Goal: Information Seeking & Learning: Learn about a topic

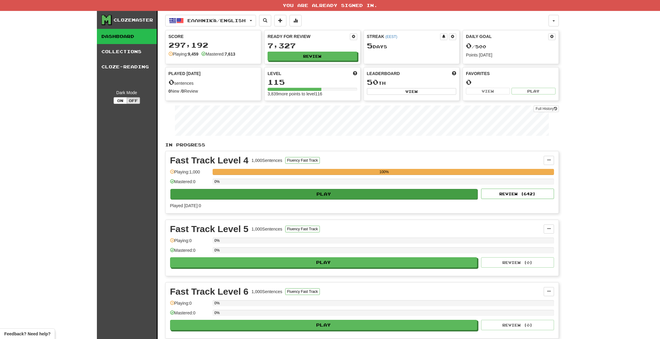
click at [337, 195] on button "Play" at bounding box center [323, 194] width 307 height 10
select select "**"
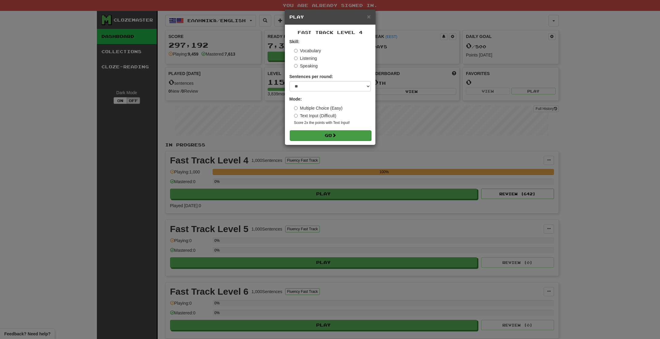
click at [330, 138] on button "Go" at bounding box center [330, 135] width 81 height 10
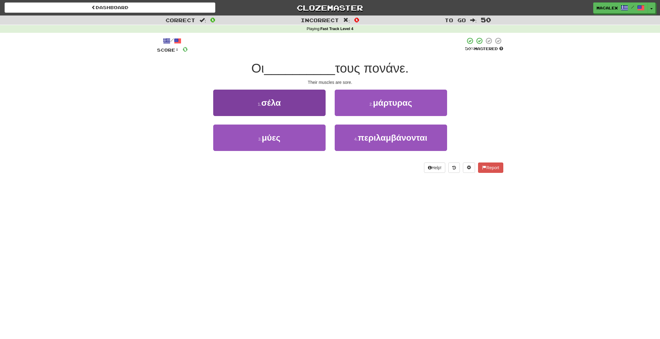
click at [269, 139] on span "μύες" at bounding box center [271, 137] width 19 height 9
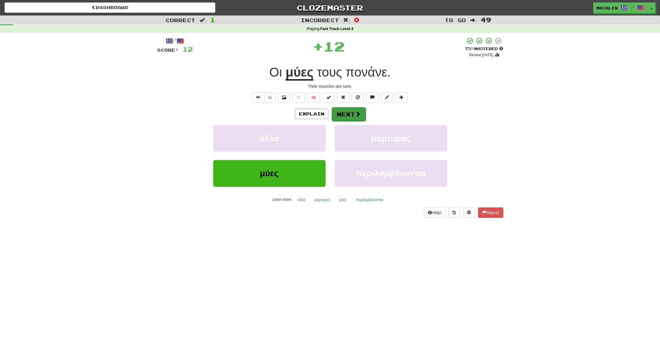
click at [342, 112] on button "Next" at bounding box center [349, 114] width 34 height 14
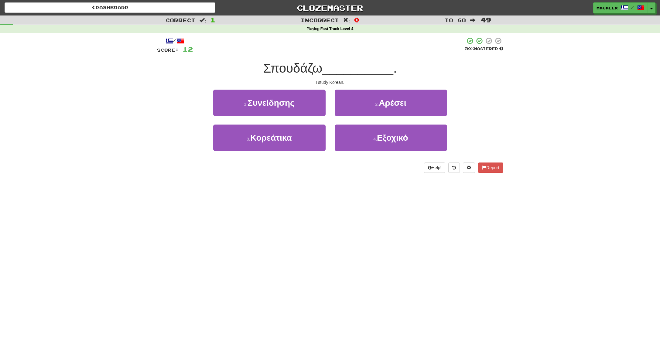
click at [128, 103] on div "Correct : 1 Incorrect : 0 To go : 49 Playing : Fast Track Level 4 / Score: 12 5…" at bounding box center [330, 98] width 660 height 166
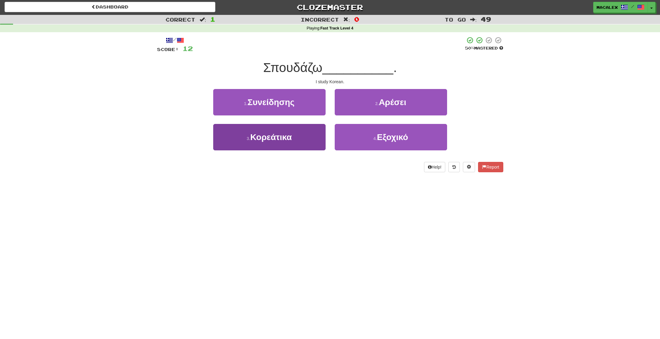
click at [266, 135] on span "Κορεάτικα" at bounding box center [271, 136] width 42 height 9
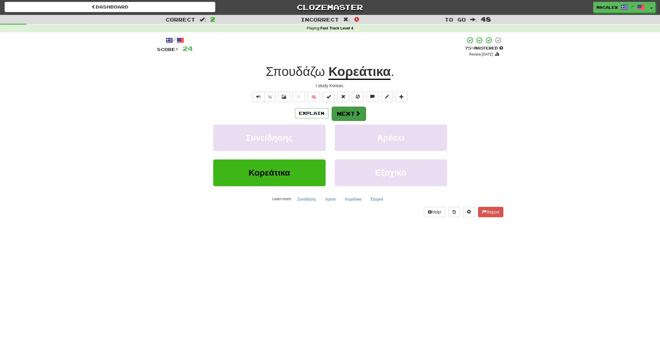
click at [346, 116] on button "Next" at bounding box center [349, 114] width 34 height 14
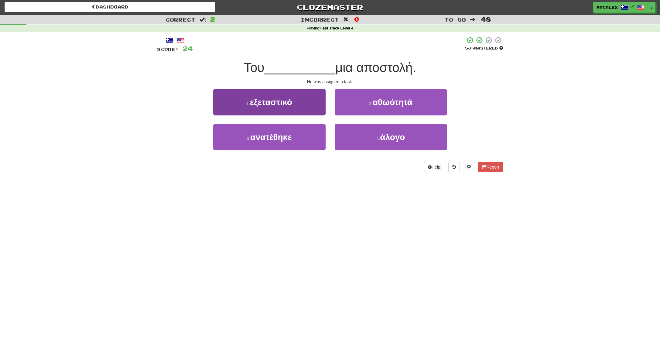
click at [266, 137] on span "ανατέθηκε" at bounding box center [270, 136] width 41 height 9
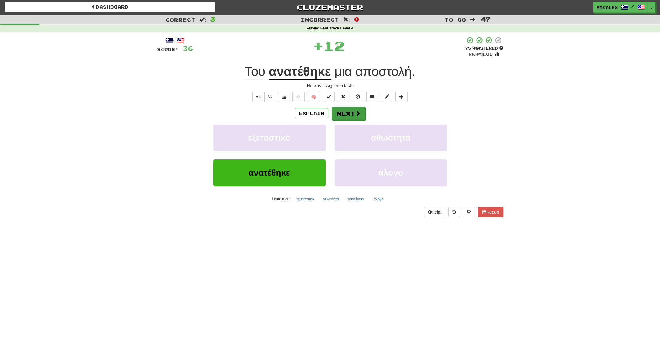
click at [346, 116] on button "Next" at bounding box center [349, 114] width 34 height 14
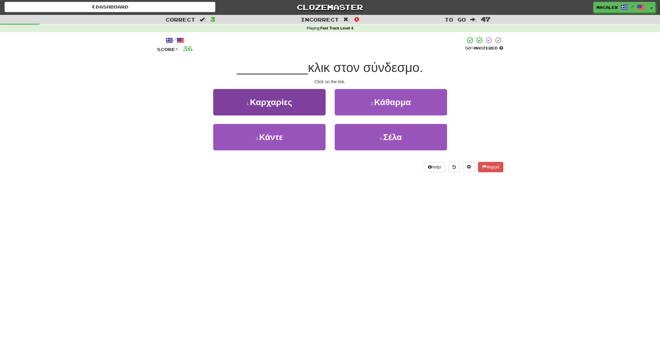
click at [283, 139] on span "Κάντε" at bounding box center [271, 136] width 24 height 9
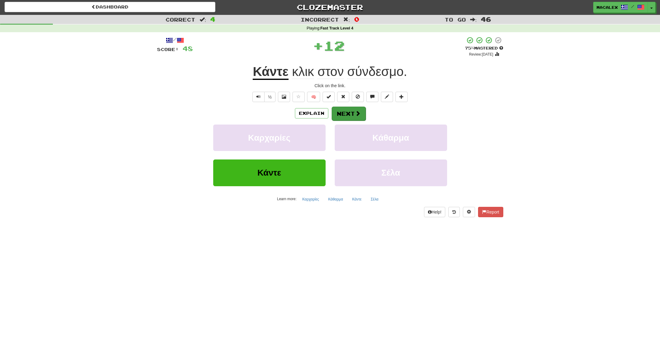
click at [344, 115] on button "Next" at bounding box center [349, 114] width 34 height 14
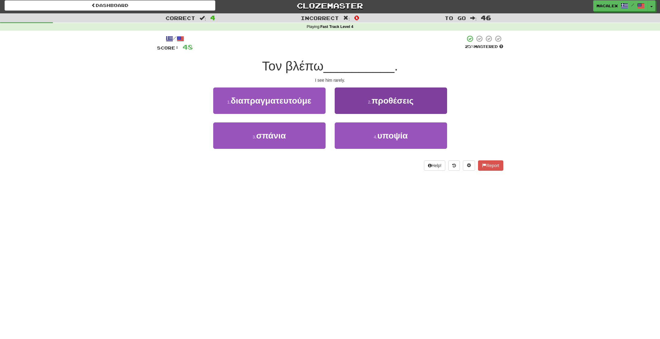
scroll to position [0, 0]
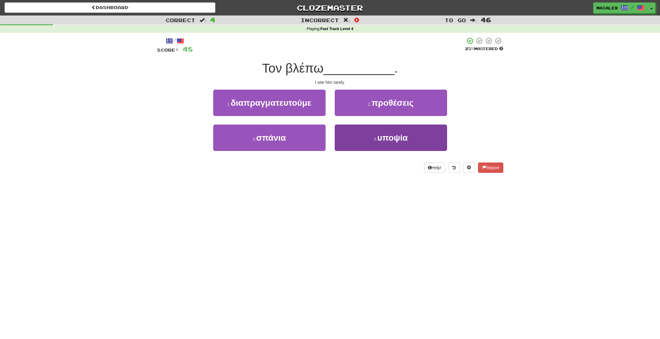
click at [391, 139] on span "υποψία" at bounding box center [392, 137] width 30 height 9
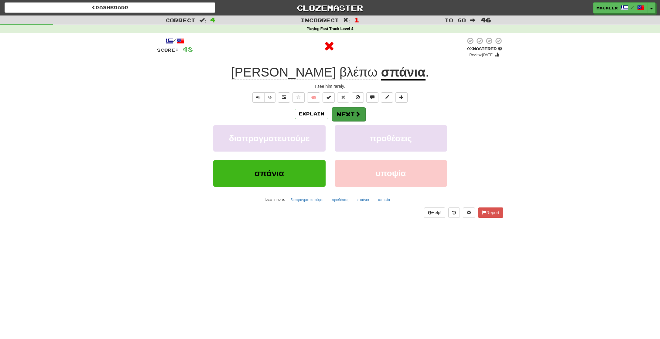
click at [349, 114] on button "Next" at bounding box center [349, 114] width 34 height 14
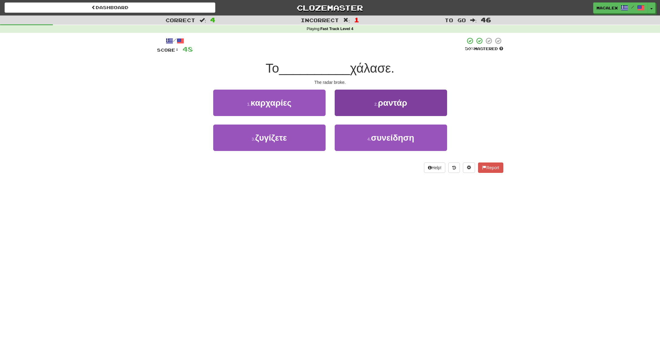
click at [366, 107] on button "2 . ραντάρ" at bounding box center [391, 103] width 112 height 26
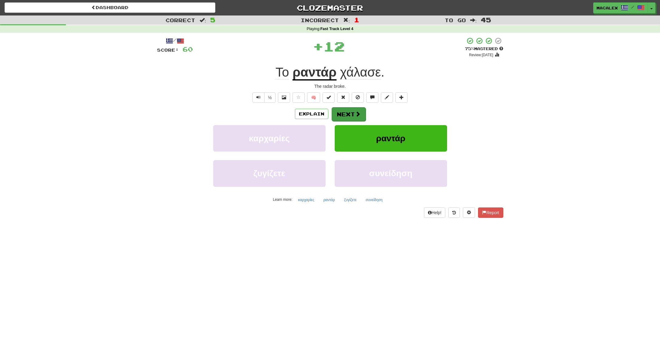
click at [346, 115] on button "Next" at bounding box center [349, 114] width 34 height 14
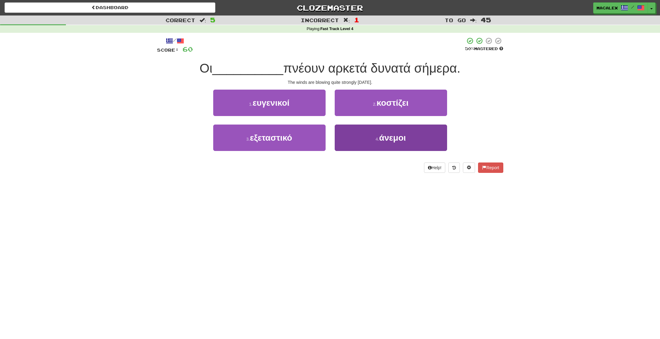
click at [390, 139] on span "άνεμοι" at bounding box center [392, 137] width 27 height 9
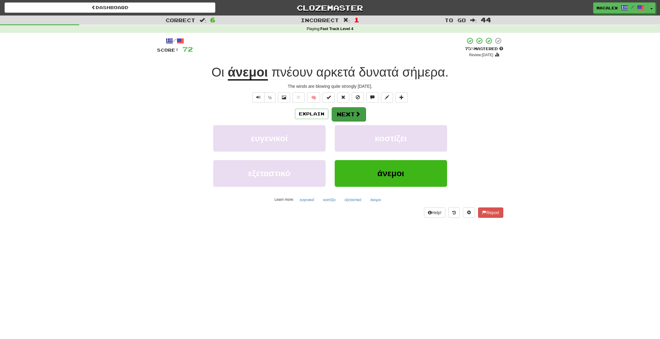
click at [345, 114] on button "Next" at bounding box center [349, 114] width 34 height 14
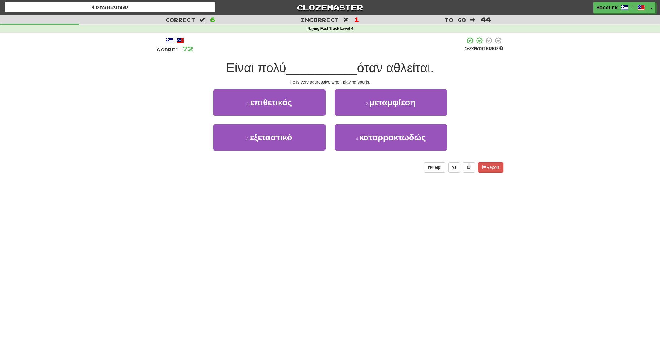
scroll to position [0, 0]
click at [263, 105] on span "επιθετικός" at bounding box center [271, 102] width 42 height 9
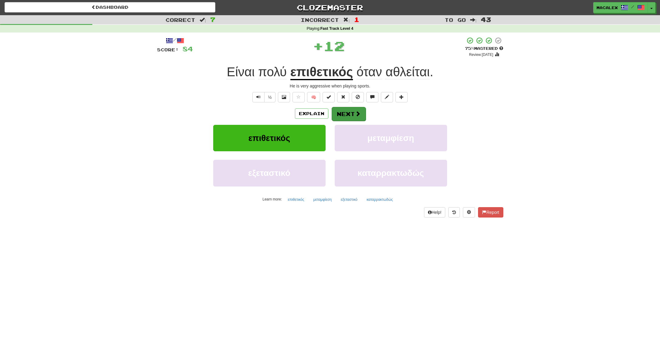
click at [355, 115] on span at bounding box center [357, 113] width 5 height 5
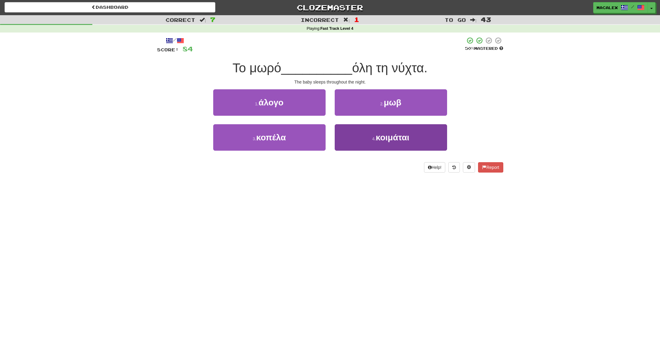
click at [383, 140] on span "κοιμάται" at bounding box center [393, 137] width 34 height 9
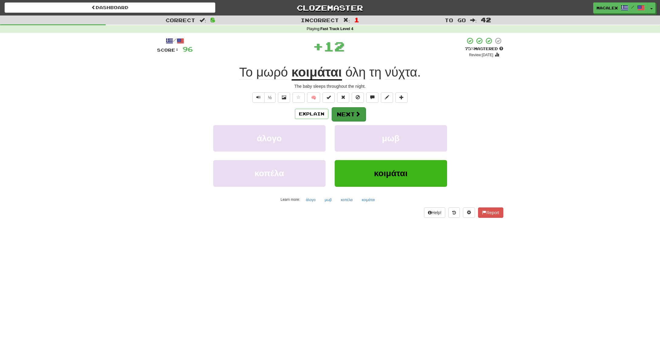
click at [336, 117] on button "Next" at bounding box center [349, 114] width 34 height 14
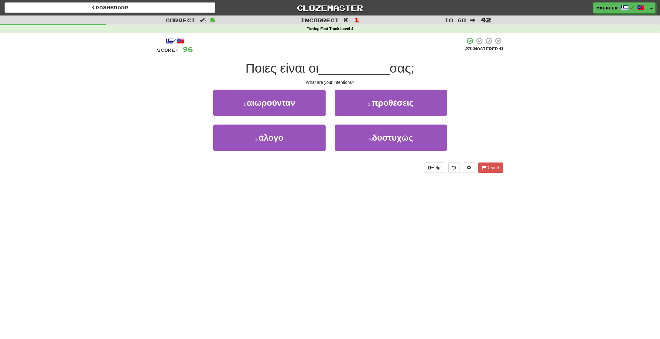
scroll to position [0, 0]
click at [382, 107] on button "2 . προθέσεις" at bounding box center [391, 103] width 112 height 26
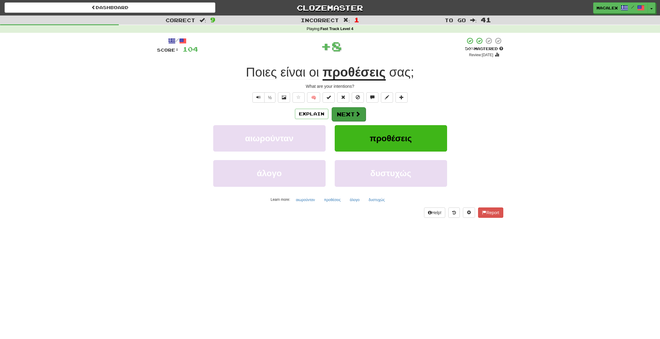
click at [350, 117] on button "Next" at bounding box center [349, 114] width 34 height 14
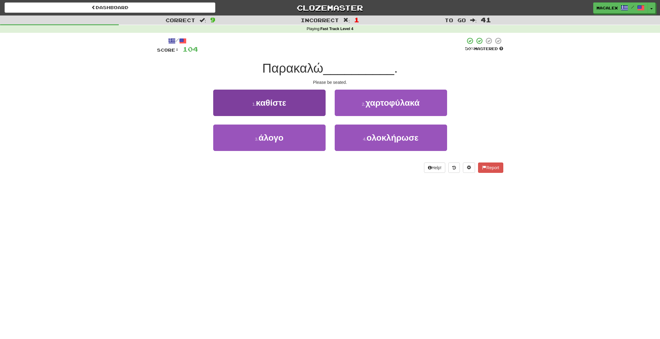
click at [272, 103] on span "καθίστε" at bounding box center [271, 102] width 30 height 9
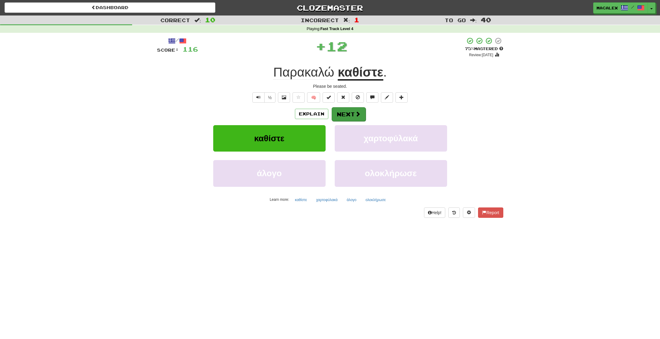
click at [364, 115] on button "Next" at bounding box center [349, 114] width 34 height 14
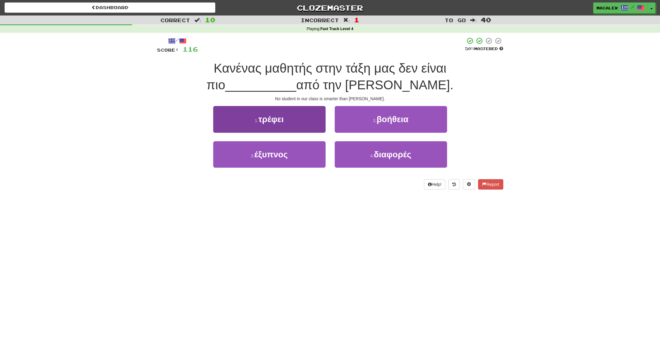
scroll to position [1, 0]
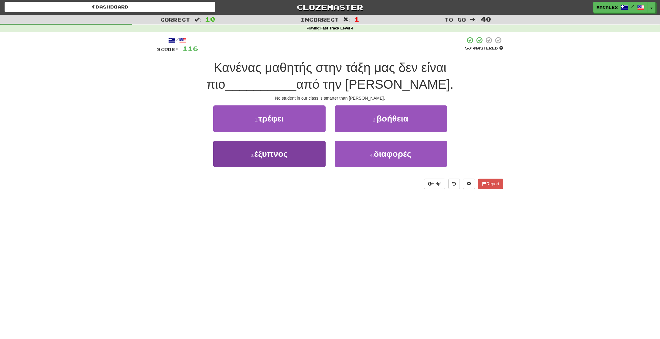
click at [272, 158] on button "3 . έξυπνος" at bounding box center [269, 154] width 112 height 26
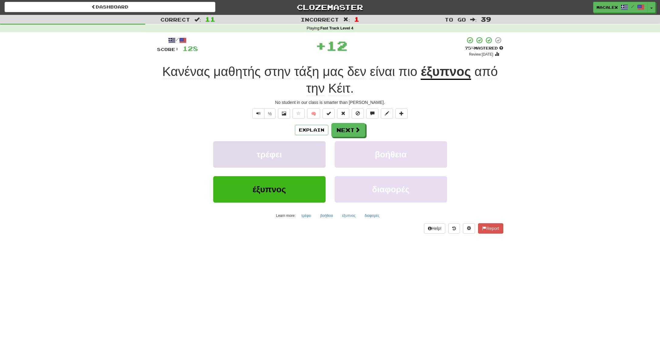
scroll to position [0, 0]
click at [356, 131] on span at bounding box center [357, 130] width 5 height 5
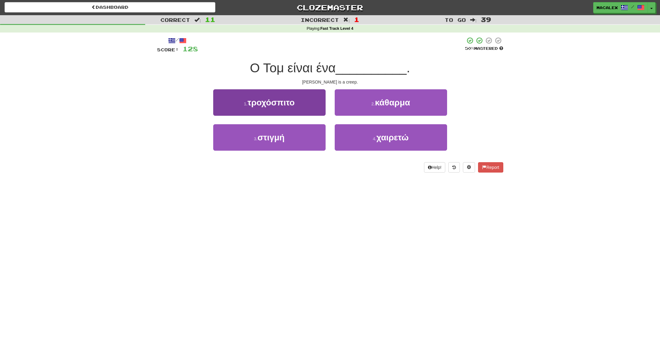
scroll to position [0, 0]
click at [271, 105] on span "τροχόσπιτο" at bounding box center [271, 102] width 47 height 9
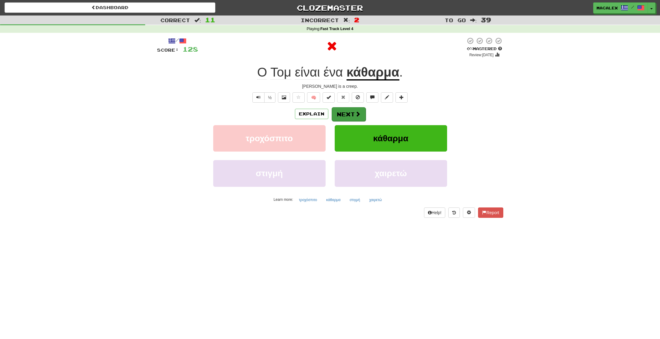
click at [355, 114] on span at bounding box center [357, 113] width 5 height 5
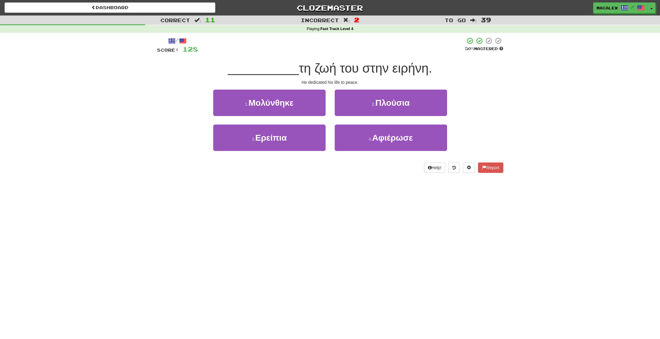
scroll to position [1, 0]
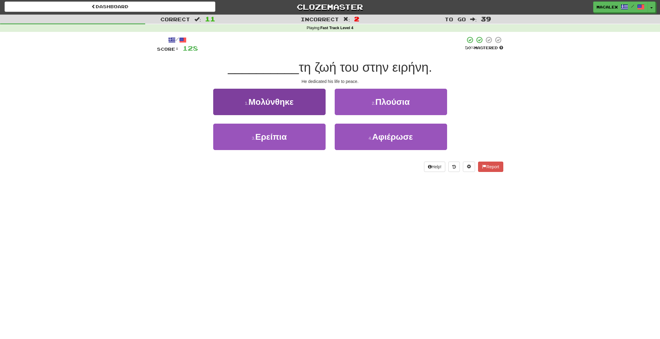
click at [272, 105] on span "Μολύνθηκε" at bounding box center [270, 101] width 45 height 9
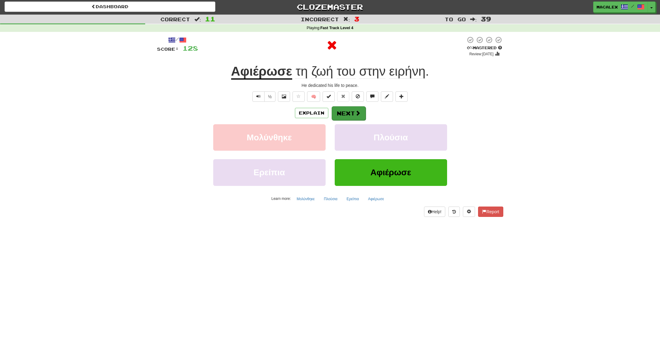
click at [340, 114] on button "Next" at bounding box center [349, 113] width 34 height 14
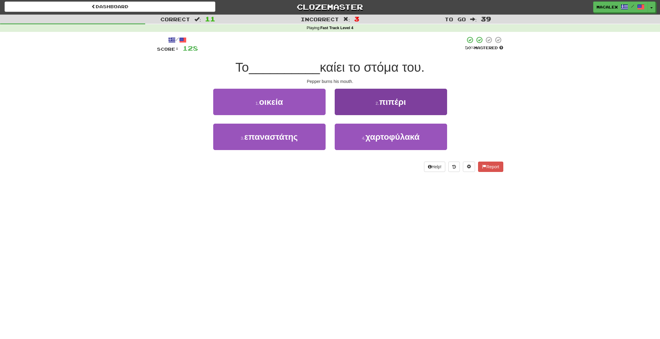
click at [374, 108] on button "2 . πιπέρι" at bounding box center [391, 102] width 112 height 26
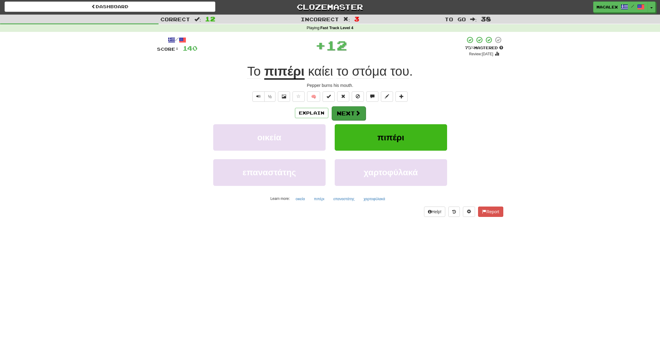
scroll to position [0, 0]
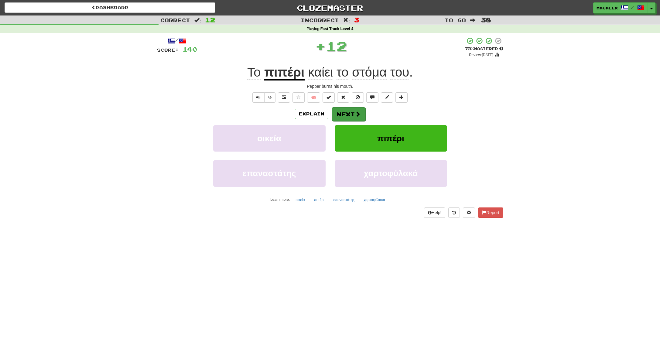
click at [356, 115] on span at bounding box center [357, 113] width 5 height 5
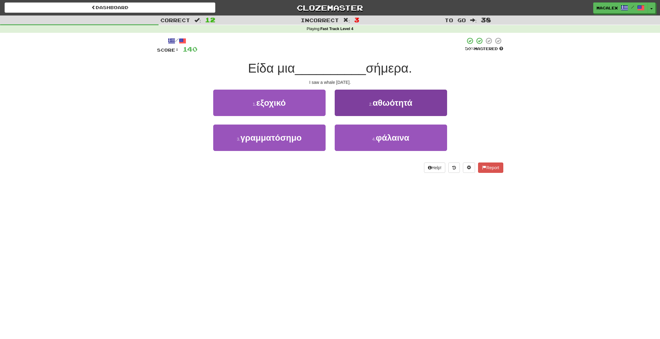
click at [343, 133] on button "4 . φάλαινα" at bounding box center [391, 138] width 112 height 26
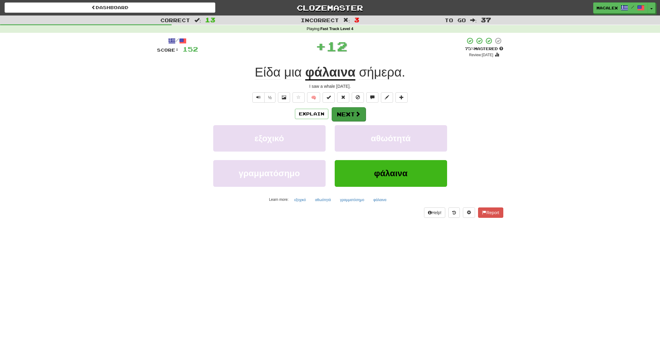
click at [348, 117] on button "Next" at bounding box center [349, 114] width 34 height 14
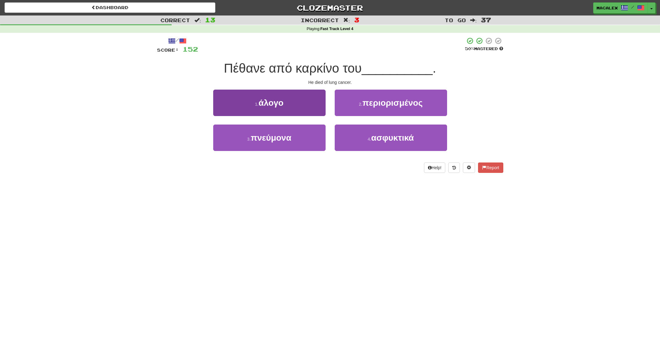
click at [268, 142] on span "πνεύμονα" at bounding box center [271, 137] width 41 height 9
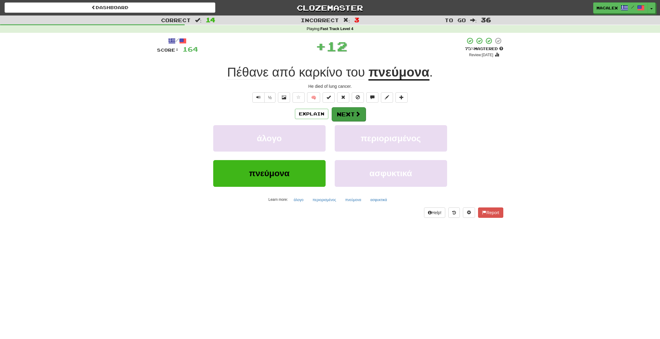
click at [343, 117] on button "Next" at bounding box center [349, 114] width 34 height 14
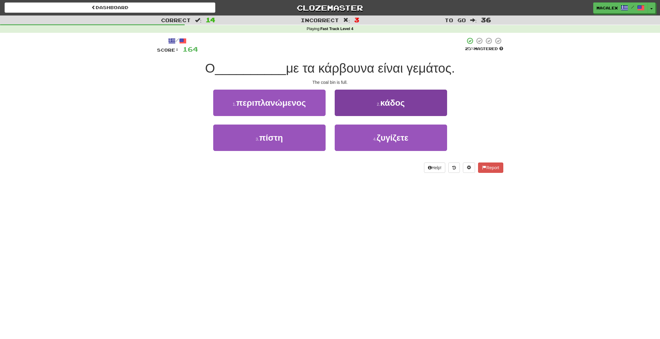
click at [376, 108] on button "2 . κάδος" at bounding box center [391, 103] width 112 height 26
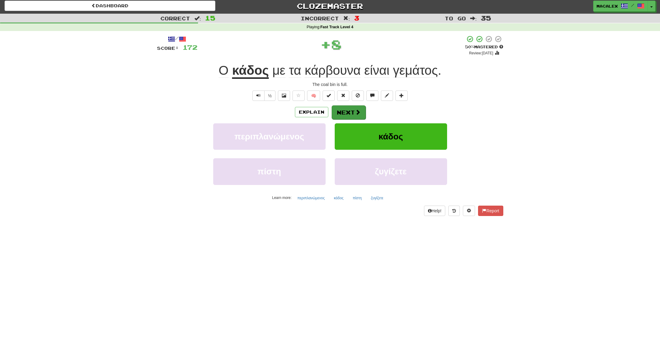
scroll to position [1, 0]
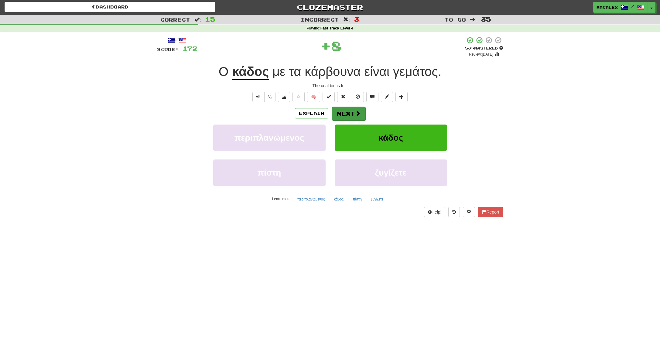
click at [363, 114] on button "Next" at bounding box center [349, 114] width 34 height 14
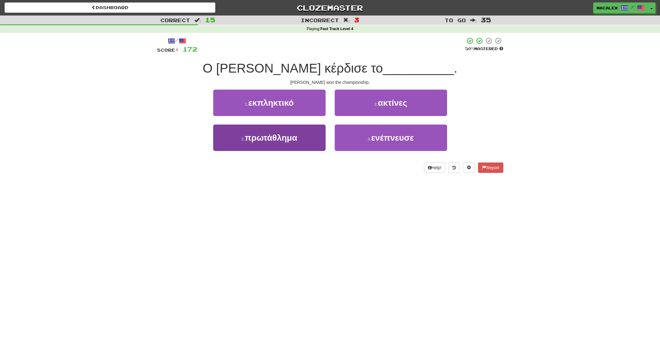
scroll to position [0, 0]
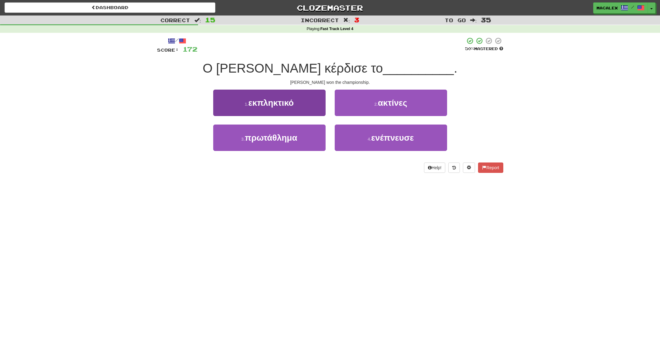
drag, startPoint x: 265, startPoint y: 139, endPoint x: 268, endPoint y: 138, distance: 3.1
click at [265, 139] on span "πρωτάθλημα" at bounding box center [271, 137] width 53 height 9
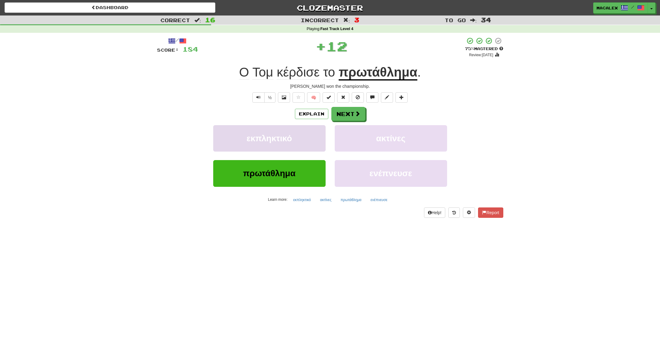
scroll to position [0, 0]
click at [340, 113] on button "Next" at bounding box center [349, 114] width 34 height 14
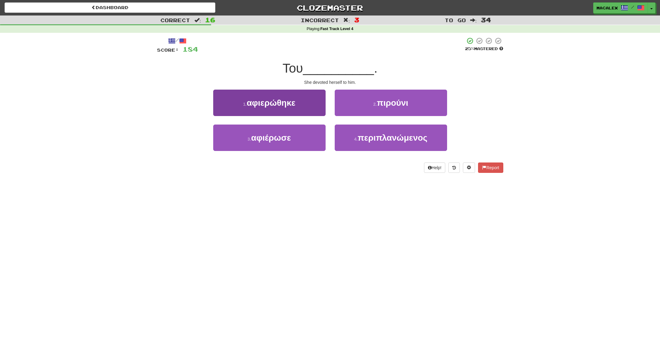
click at [263, 105] on span "αφιερώθηκε" at bounding box center [271, 102] width 49 height 9
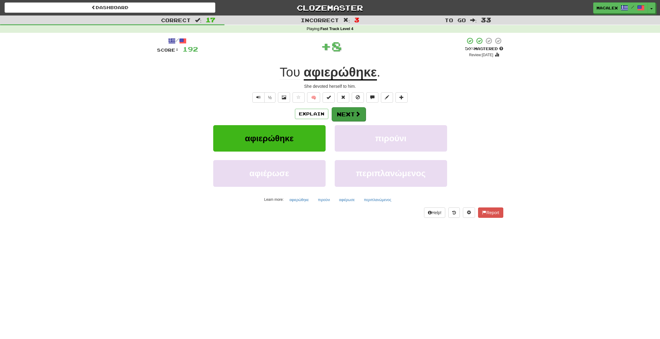
click at [353, 118] on button "Next" at bounding box center [349, 114] width 34 height 14
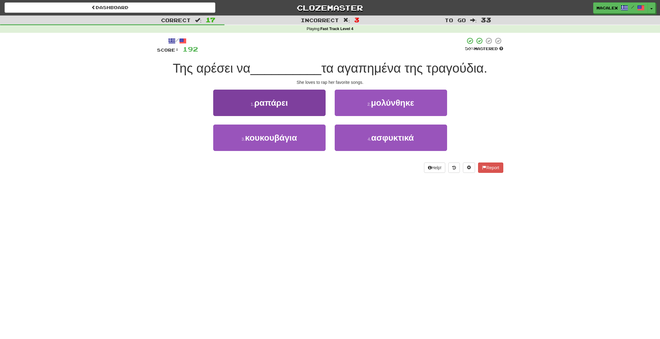
click at [260, 104] on span "ραπάρει" at bounding box center [271, 102] width 34 height 9
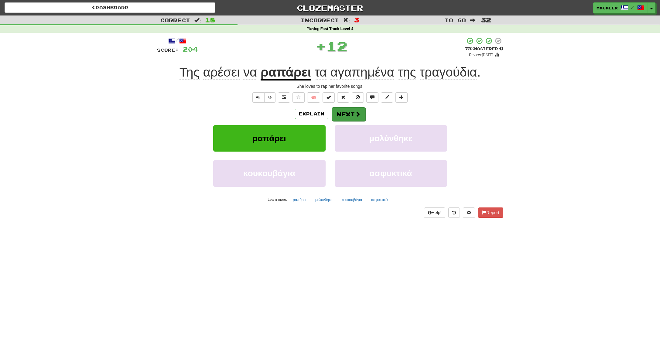
click at [358, 116] on span at bounding box center [357, 113] width 5 height 5
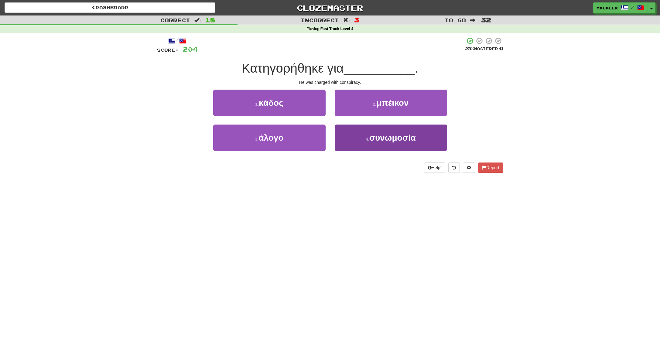
click at [389, 134] on span "συνωμοσία" at bounding box center [392, 137] width 46 height 9
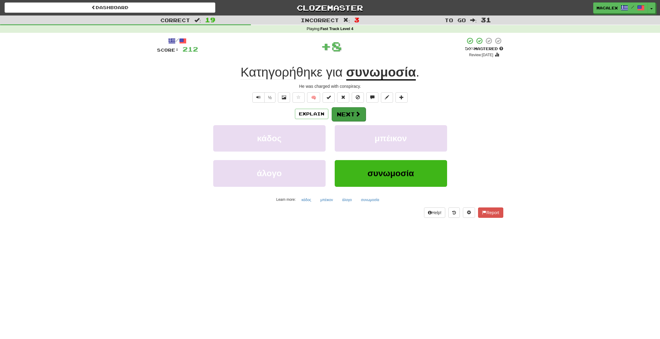
click at [352, 111] on button "Next" at bounding box center [349, 114] width 34 height 14
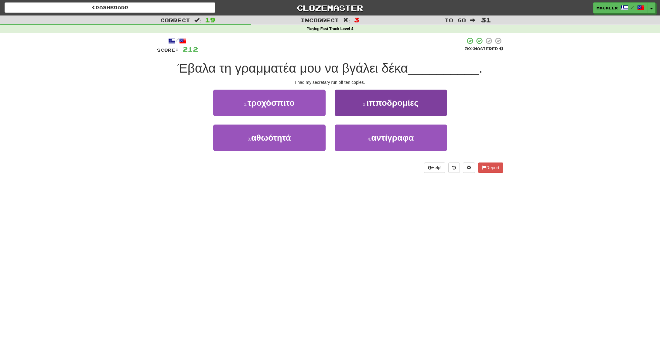
click at [392, 141] on span "αντίγραφα" at bounding box center [392, 137] width 43 height 9
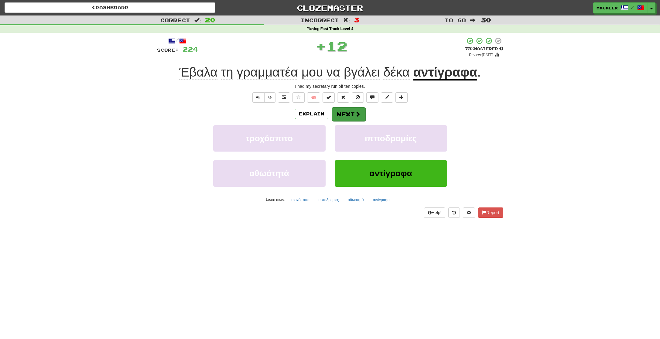
click at [343, 114] on button "Next" at bounding box center [349, 114] width 34 height 14
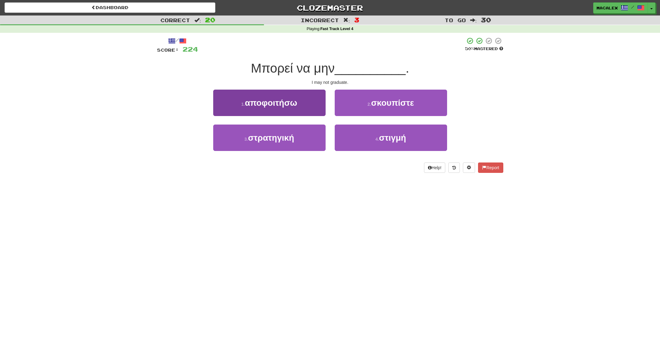
click at [264, 105] on span "αποφοιτήσω" at bounding box center [271, 102] width 52 height 9
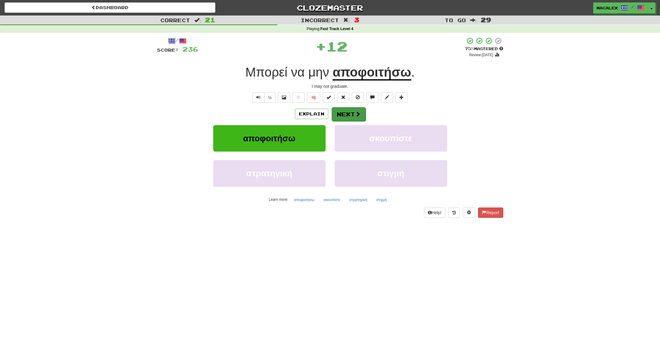
click at [340, 119] on button "Next" at bounding box center [349, 114] width 34 height 14
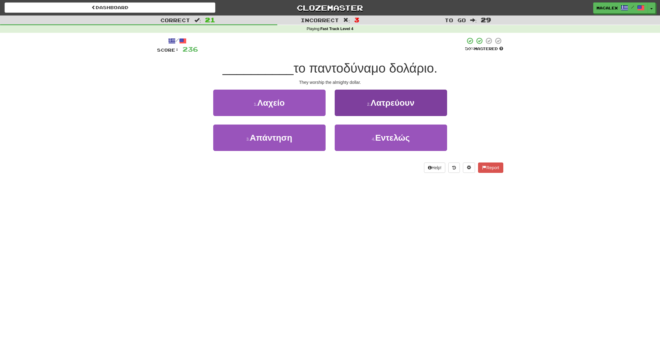
click at [372, 108] on button "2 . Λατρεύουν" at bounding box center [391, 103] width 112 height 26
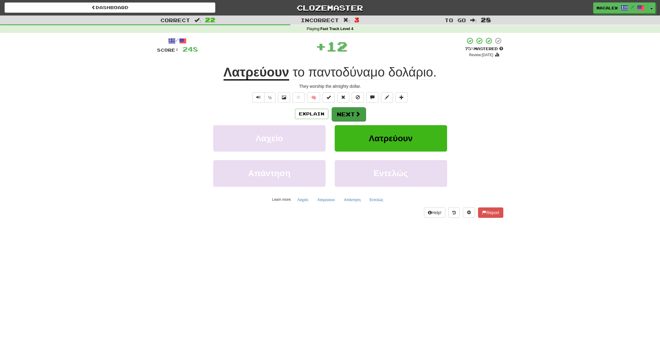
click at [358, 114] on span at bounding box center [357, 113] width 5 height 5
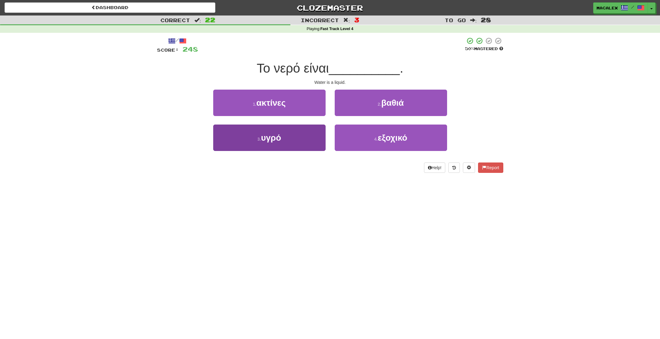
click at [271, 139] on span "υγρό" at bounding box center [271, 137] width 20 height 9
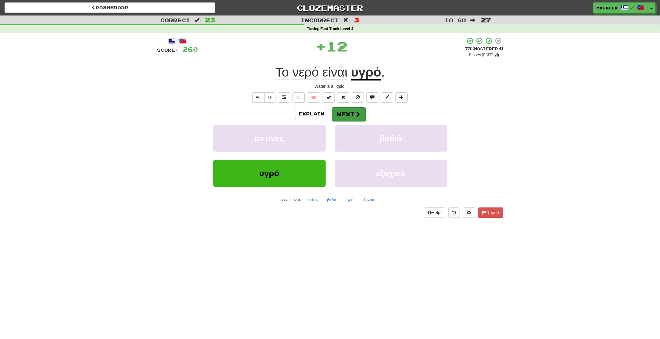
click at [340, 118] on button "Next" at bounding box center [349, 114] width 34 height 14
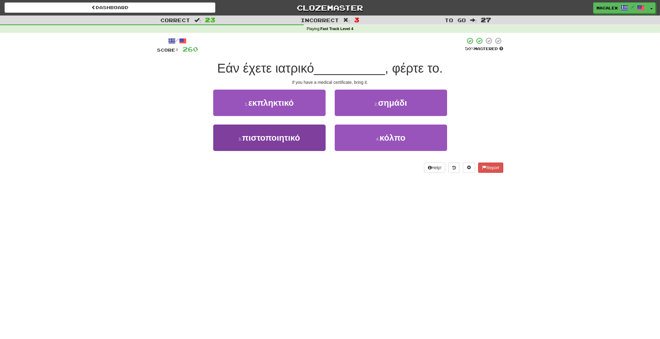
click at [283, 140] on span "πιστοποιητικό" at bounding box center [271, 137] width 58 height 9
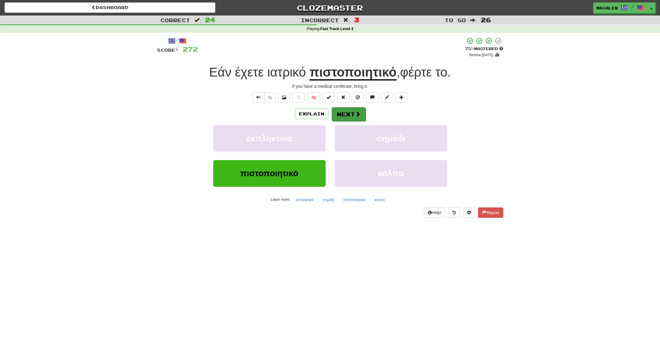
click at [342, 113] on button "Next" at bounding box center [349, 114] width 34 height 14
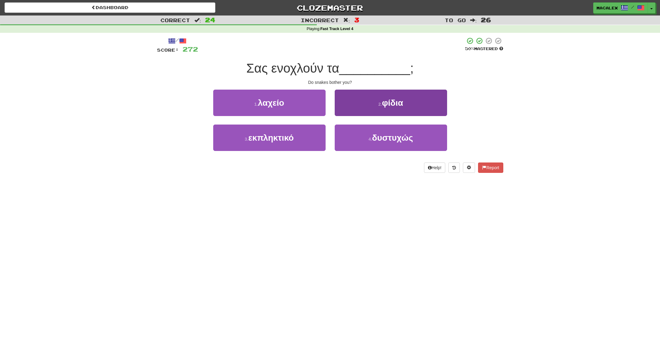
scroll to position [0, 0]
click at [365, 111] on button "2 . φίδια" at bounding box center [391, 103] width 112 height 26
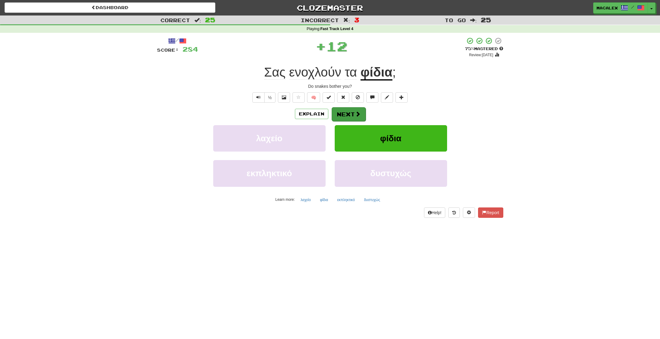
scroll to position [0, 0]
click at [361, 112] on button "Next" at bounding box center [349, 114] width 34 height 14
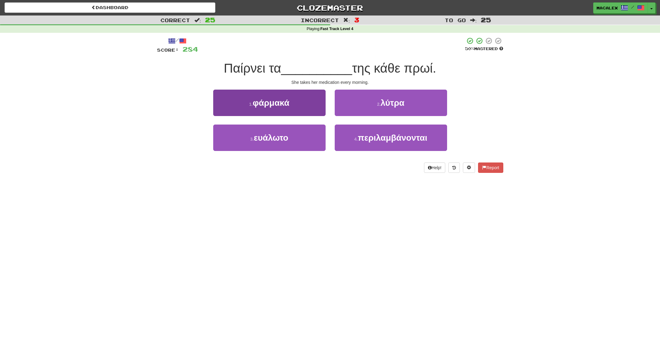
click at [252, 105] on small "1 ." at bounding box center [251, 104] width 4 height 5
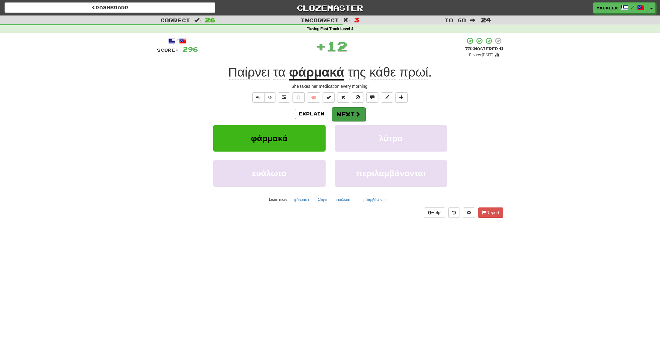
click at [342, 118] on button "Next" at bounding box center [349, 114] width 34 height 14
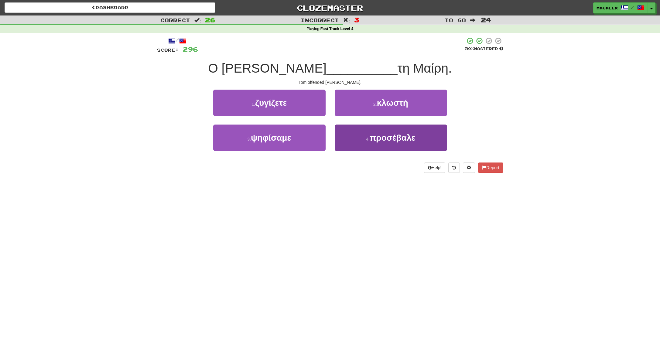
click at [363, 136] on button "4 . προσέβαλε" at bounding box center [391, 138] width 112 height 26
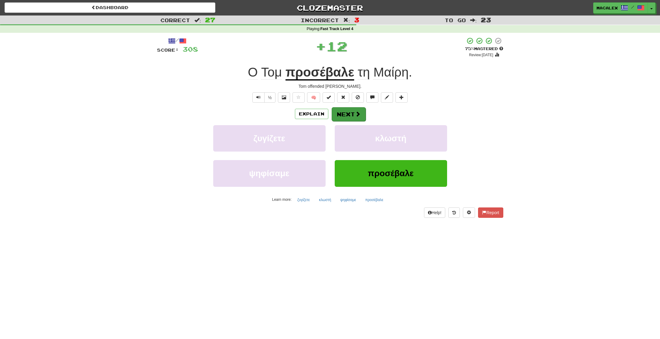
click at [349, 116] on button "Next" at bounding box center [349, 114] width 34 height 14
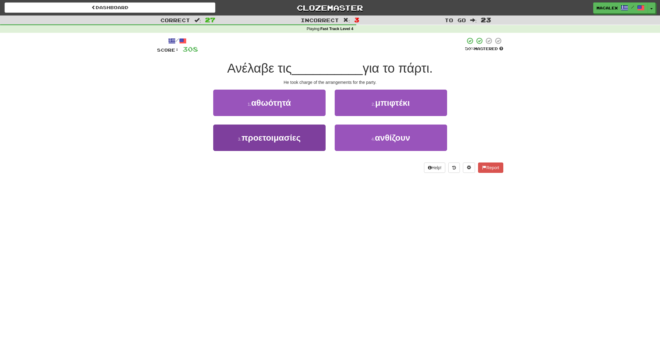
click at [265, 138] on span "προετοιμασίες" at bounding box center [270, 137] width 59 height 9
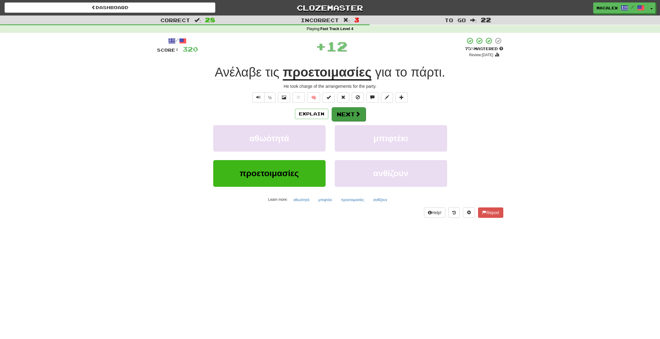
click at [354, 114] on button "Next" at bounding box center [349, 114] width 34 height 14
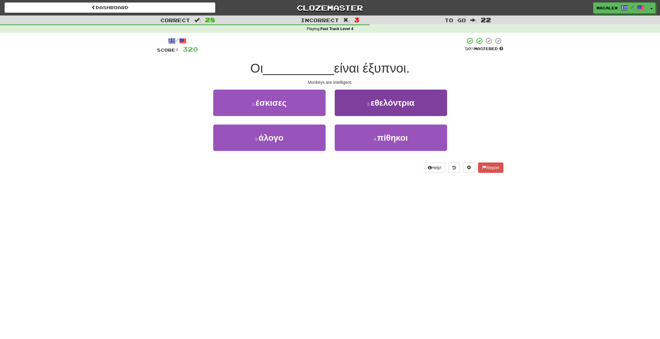
click at [367, 142] on button "4 . πίθηκοι" at bounding box center [391, 138] width 112 height 26
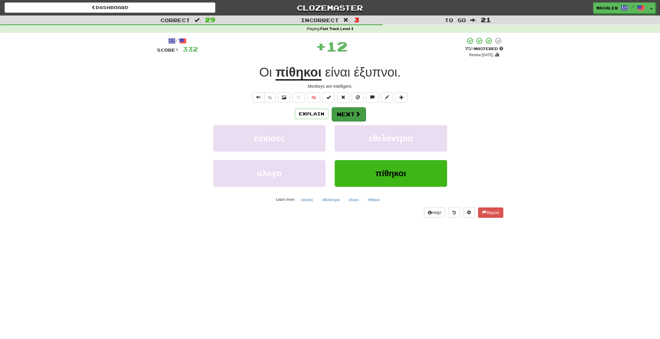
click at [342, 110] on button "Next" at bounding box center [349, 114] width 34 height 14
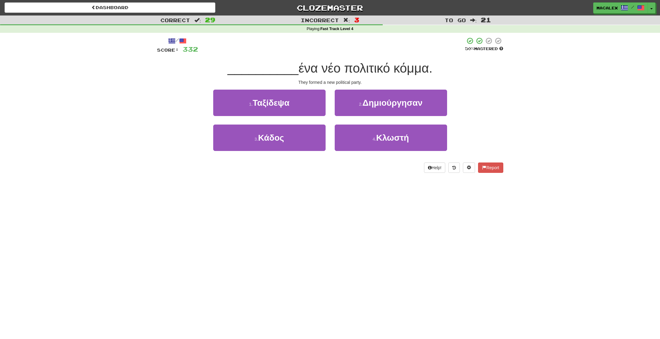
click at [384, 105] on span "Δημιούργησαν" at bounding box center [393, 102] width 60 height 9
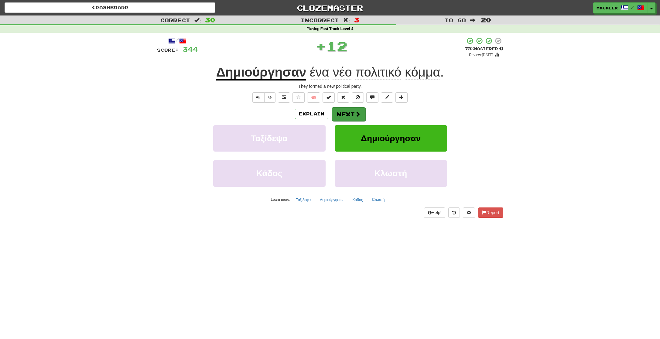
click at [349, 114] on button "Next" at bounding box center [349, 114] width 34 height 14
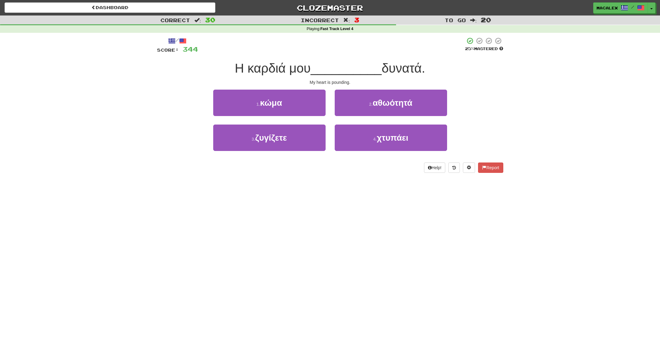
scroll to position [1, 0]
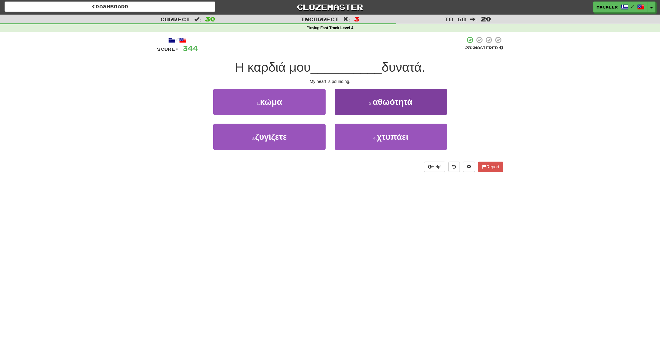
click at [384, 132] on span "χτυπάει" at bounding box center [393, 136] width 32 height 9
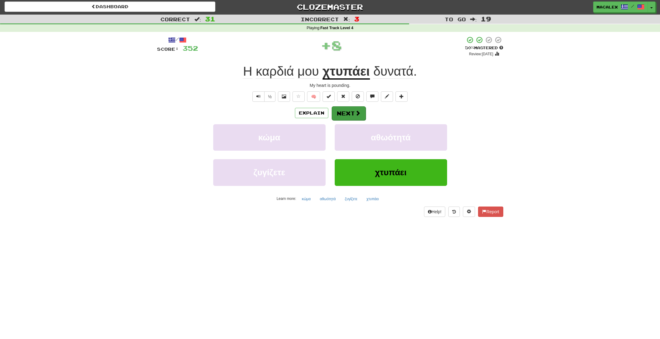
click at [354, 114] on button "Next" at bounding box center [349, 113] width 34 height 14
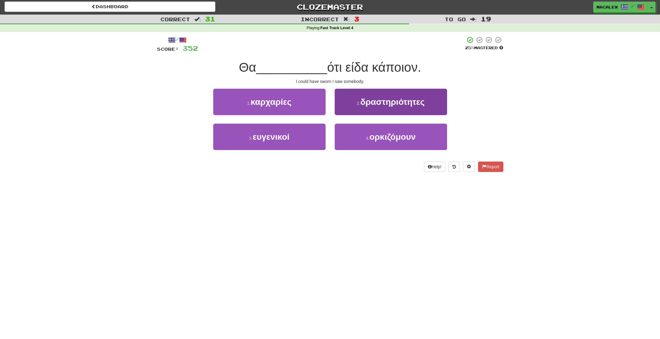
click at [384, 102] on span "δραστηριότητες" at bounding box center [392, 101] width 64 height 9
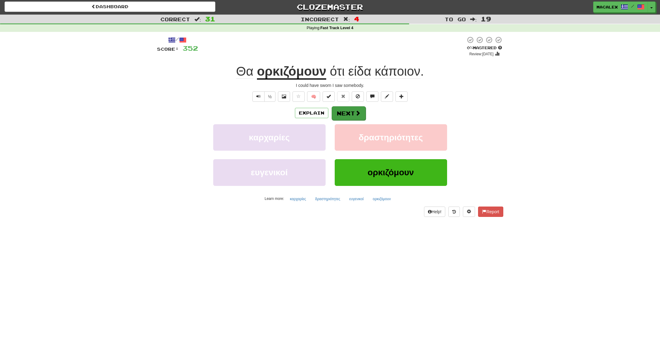
click at [355, 116] on button "Next" at bounding box center [349, 113] width 34 height 14
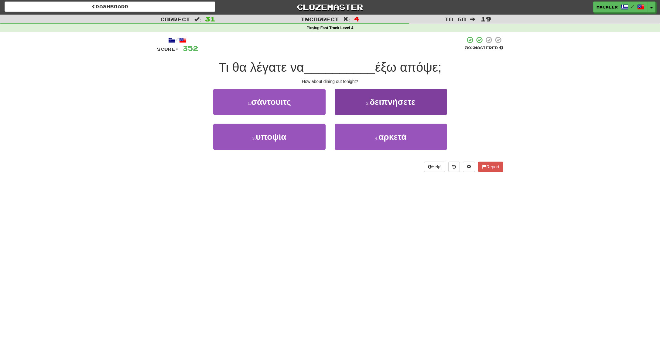
click at [376, 107] on button "2 . δειπνήσετε" at bounding box center [391, 102] width 112 height 26
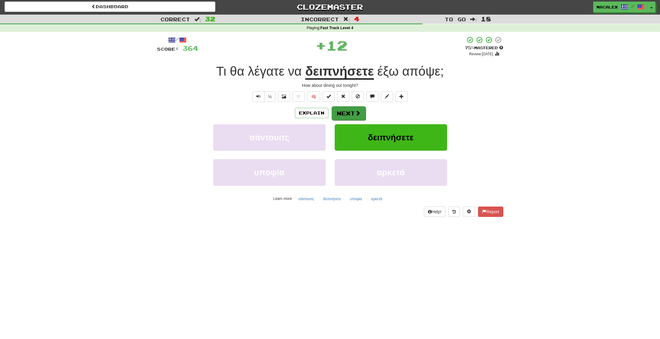
click at [349, 114] on button "Next" at bounding box center [349, 113] width 34 height 14
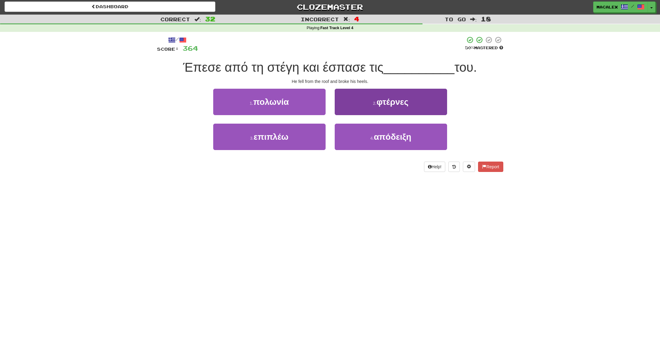
click at [383, 105] on span "φτέρνες" at bounding box center [393, 101] width 32 height 9
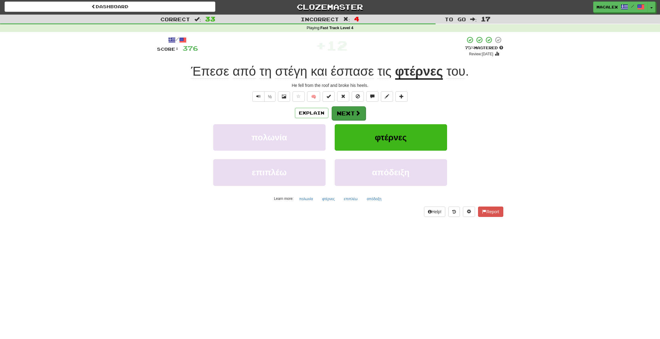
click at [349, 114] on button "Next" at bounding box center [349, 113] width 34 height 14
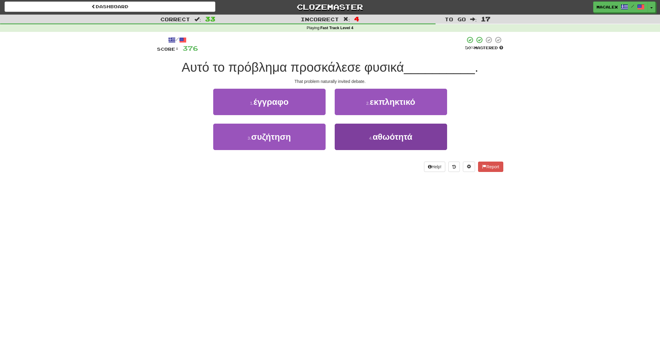
click at [386, 137] on span "αθωότητά" at bounding box center [393, 136] width 40 height 9
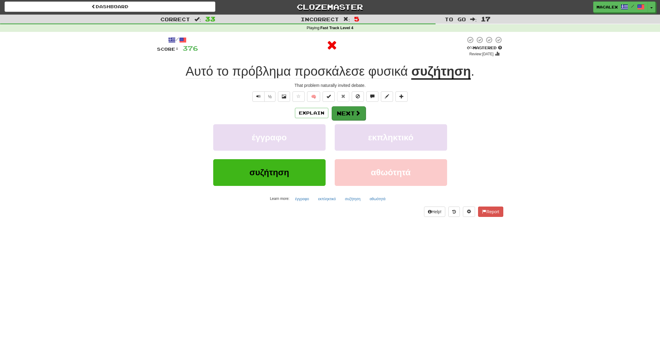
click at [342, 114] on button "Next" at bounding box center [349, 113] width 34 height 14
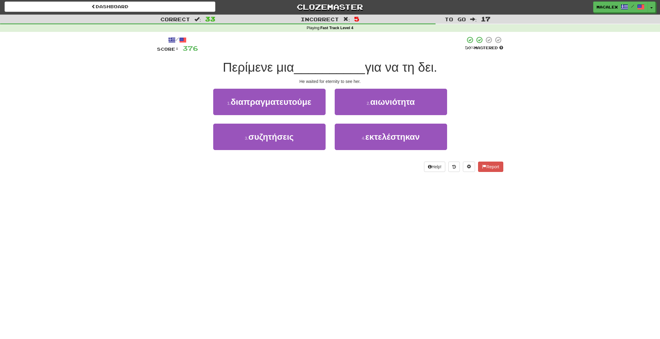
click at [374, 104] on span "αιωνιότητα" at bounding box center [392, 101] width 45 height 9
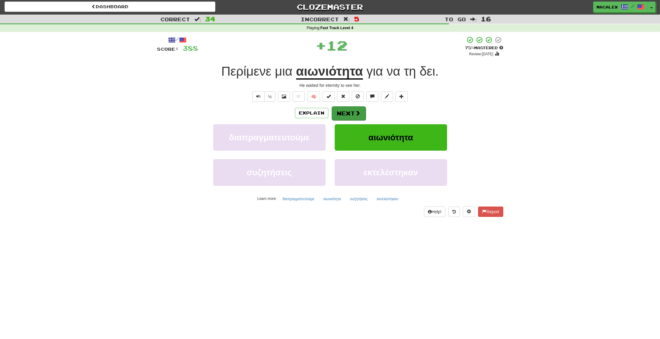
click at [349, 113] on button "Next" at bounding box center [349, 113] width 34 height 14
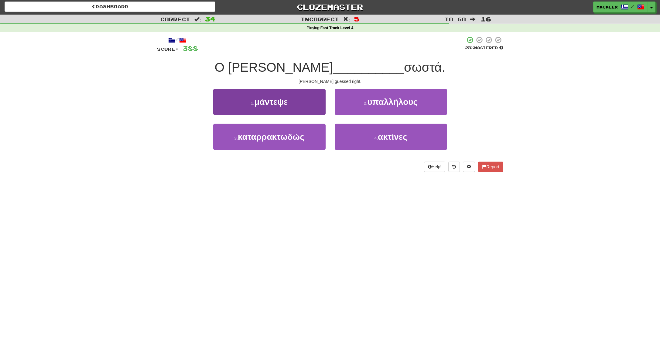
click at [278, 104] on span "μάντεψε" at bounding box center [270, 101] width 33 height 9
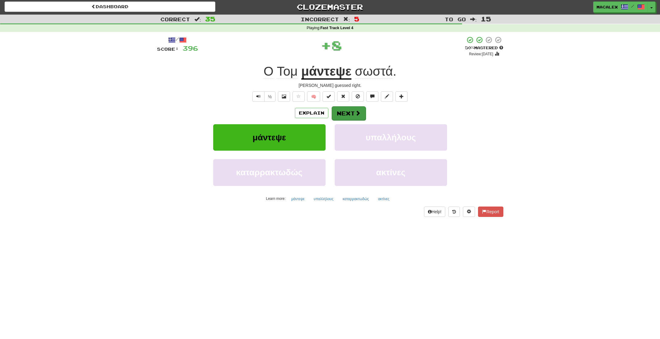
click at [353, 114] on button "Next" at bounding box center [349, 113] width 34 height 14
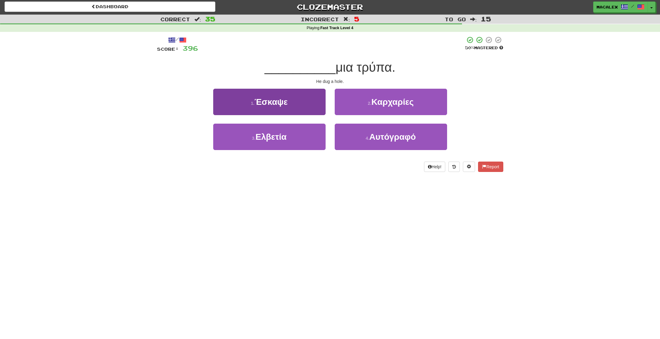
click at [261, 107] on button "1 . Έσκαψε" at bounding box center [269, 102] width 112 height 26
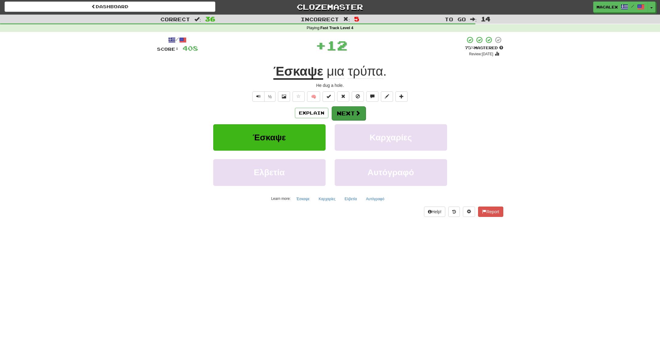
click at [346, 114] on button "Next" at bounding box center [349, 113] width 34 height 14
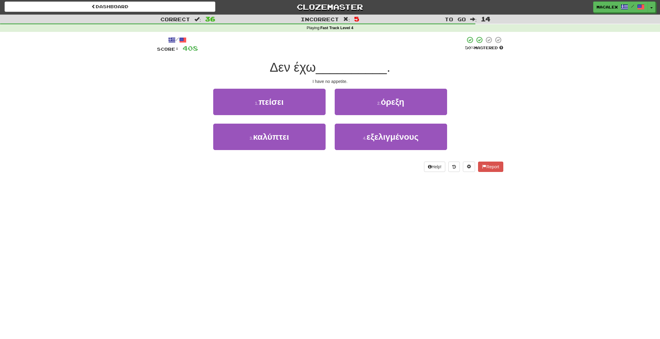
click at [408, 104] on button "2 . όρεξη" at bounding box center [391, 102] width 112 height 26
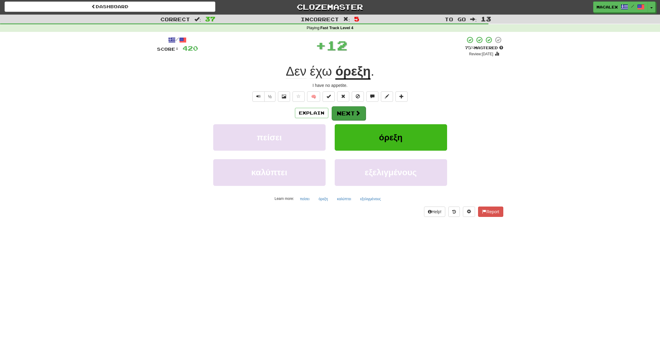
click at [356, 113] on span at bounding box center [357, 112] width 5 height 5
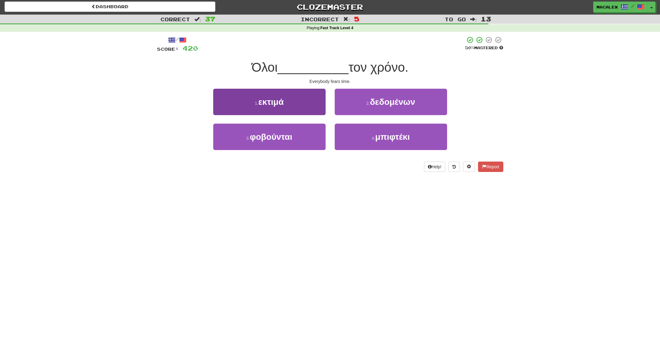
drag, startPoint x: 262, startPoint y: 138, endPoint x: 281, endPoint y: 132, distance: 19.6
click at [262, 138] on span "φοβούνται" at bounding box center [271, 136] width 43 height 9
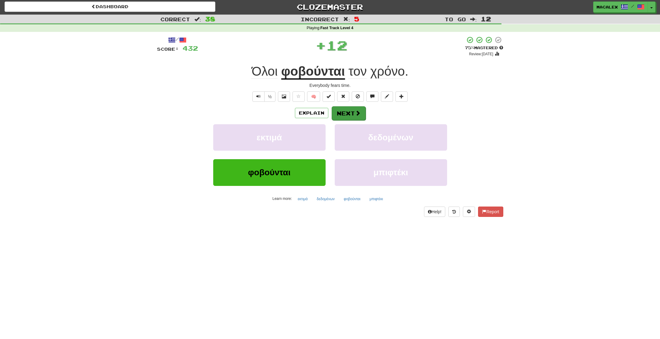
click at [338, 111] on button "Next" at bounding box center [349, 113] width 34 height 14
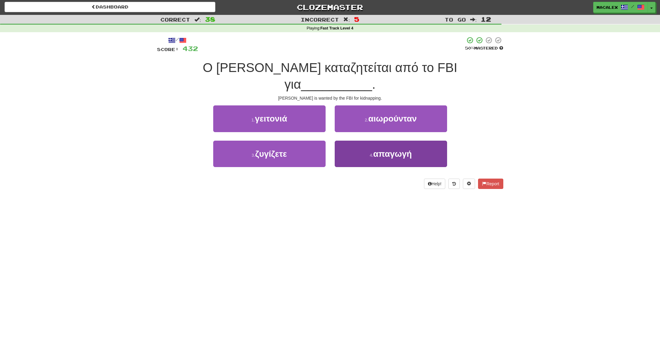
scroll to position [0, 0]
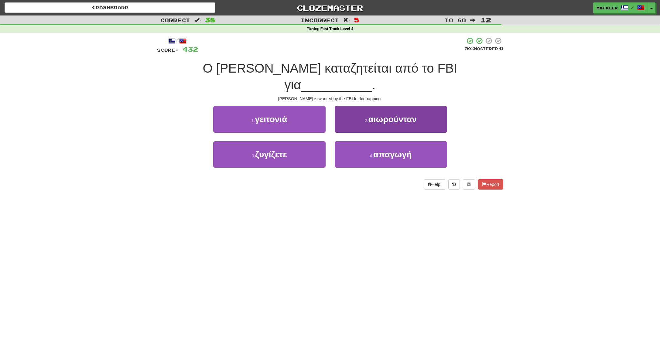
click at [382, 150] on span "απαγωγή" at bounding box center [392, 154] width 39 height 9
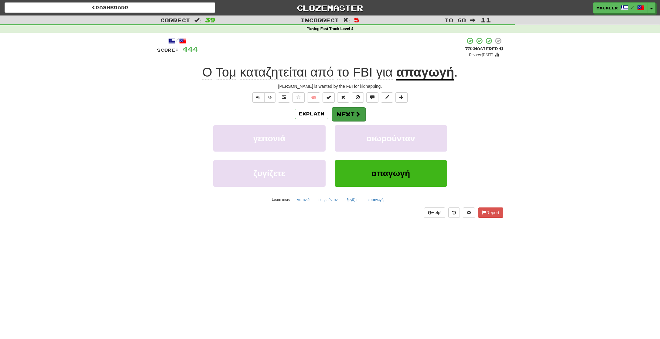
click at [357, 114] on span at bounding box center [357, 113] width 5 height 5
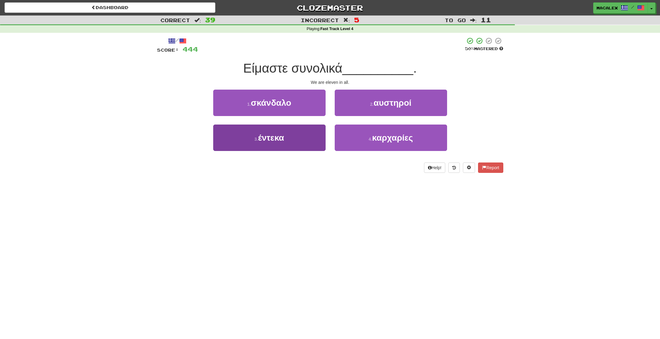
scroll to position [0, 0]
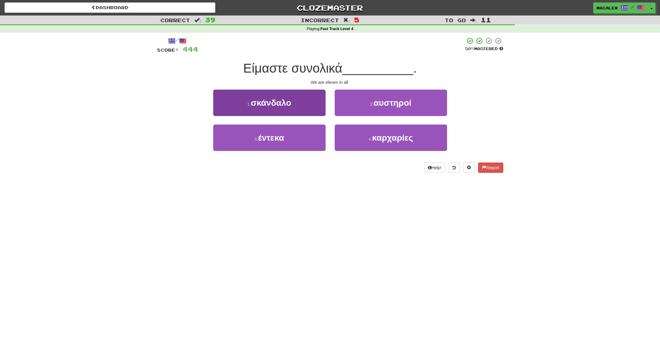
click at [264, 140] on span "έντεκα" at bounding box center [271, 137] width 26 height 9
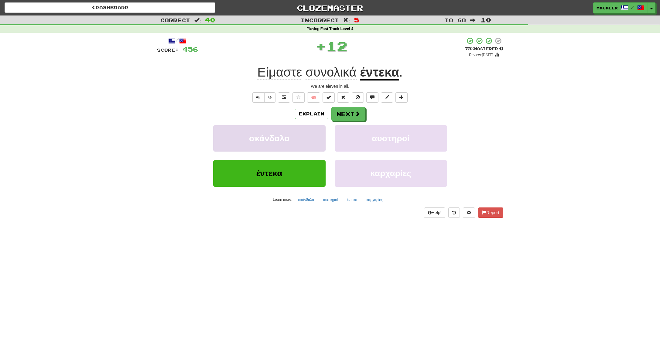
scroll to position [0, 0]
click at [337, 111] on button "Next" at bounding box center [349, 114] width 34 height 14
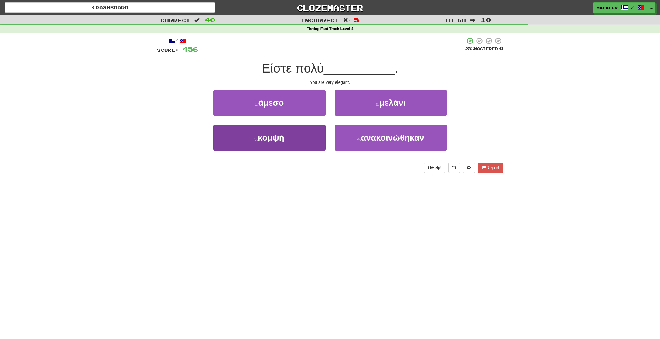
click at [269, 139] on span "κομψή" at bounding box center [271, 137] width 26 height 9
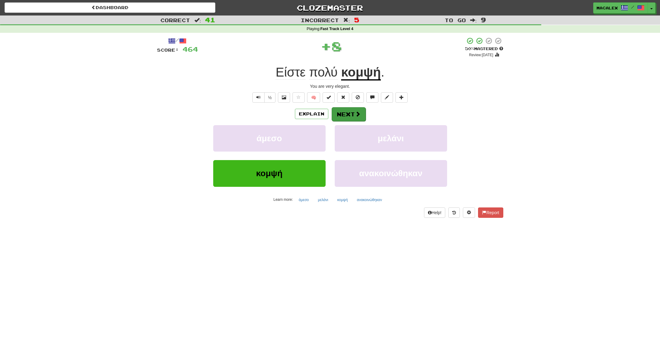
click at [355, 115] on span at bounding box center [357, 113] width 5 height 5
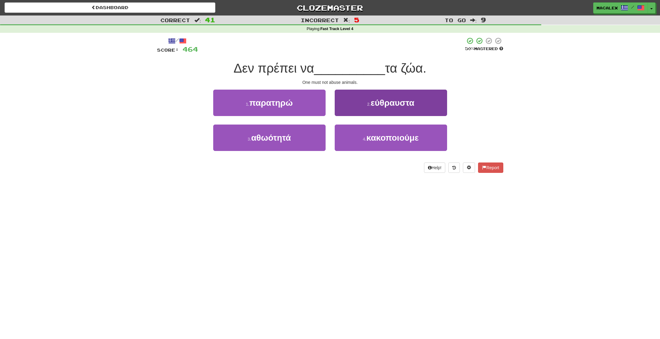
click at [408, 104] on span "εύθραυστα" at bounding box center [393, 102] width 44 height 9
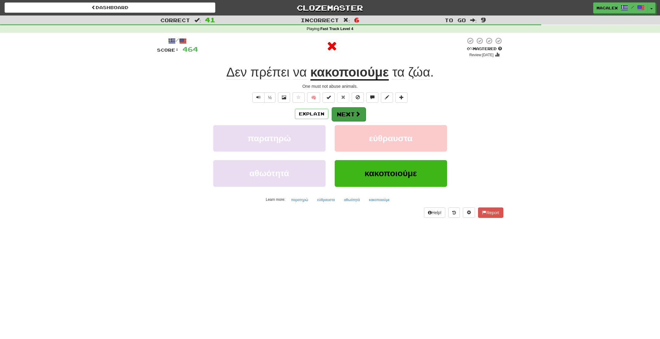
click at [360, 112] on button "Next" at bounding box center [349, 114] width 34 height 14
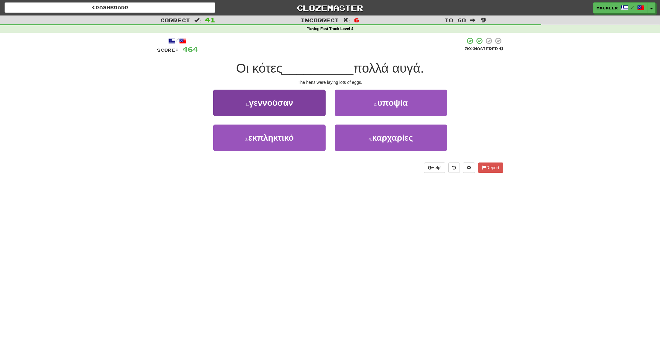
click at [268, 103] on span "γεννούσαν" at bounding box center [271, 102] width 44 height 9
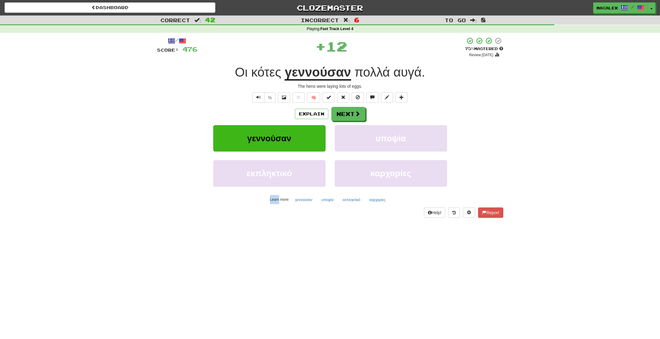
click at [268, 103] on div "/ Score: 476 + 12 75 % Mastered Review: 2025-10-20 Οι κότες γεννούσαν πολλά αυγ…" at bounding box center [330, 127] width 346 height 180
click at [341, 116] on button "Next" at bounding box center [349, 114] width 34 height 14
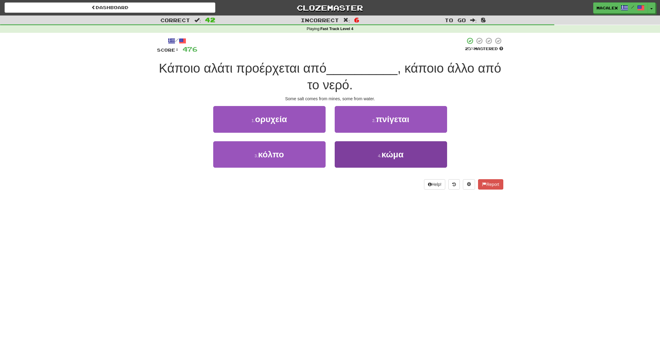
click at [388, 155] on span "κώμα" at bounding box center [392, 154] width 22 height 9
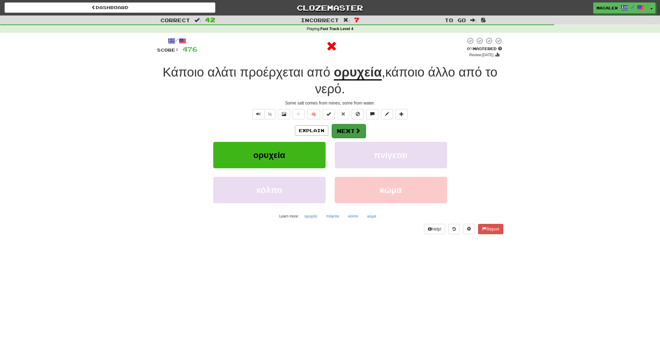
scroll to position [0, 0]
click at [344, 133] on button "Next" at bounding box center [349, 131] width 34 height 14
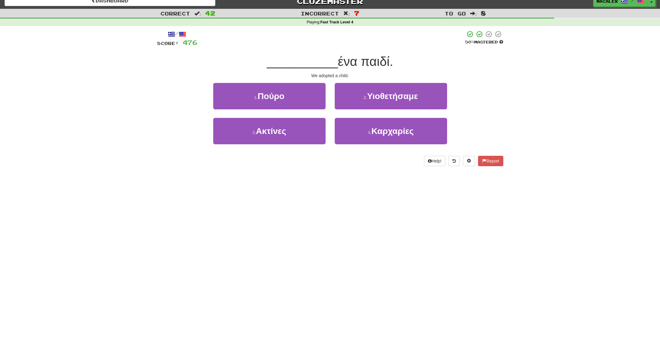
scroll to position [9, 0]
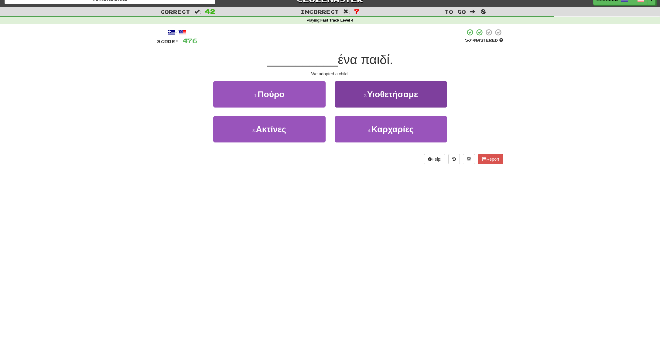
click at [361, 98] on button "2 . Υιοθετήσαμε" at bounding box center [391, 94] width 112 height 26
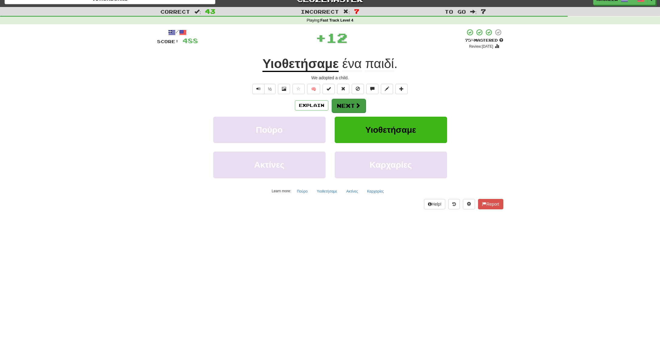
scroll to position [6, 0]
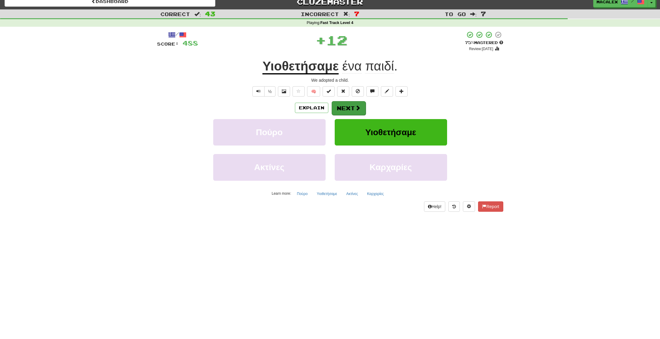
click at [360, 107] on span at bounding box center [357, 107] width 5 height 5
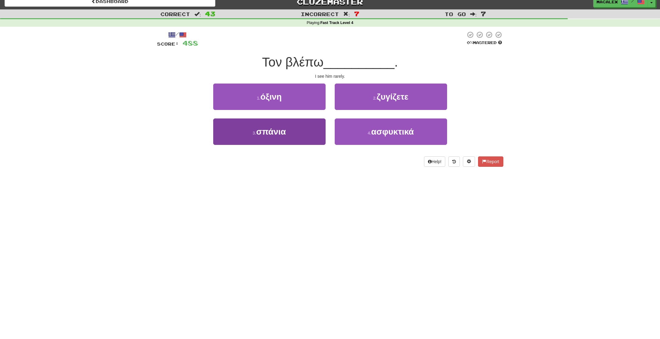
click at [260, 132] on span "σπάνια" at bounding box center [271, 131] width 30 height 9
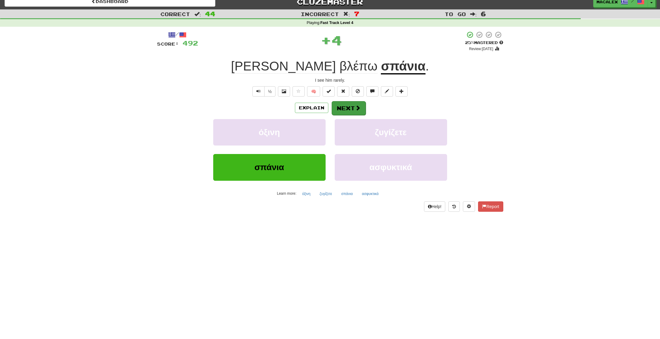
click at [355, 108] on span at bounding box center [357, 107] width 5 height 5
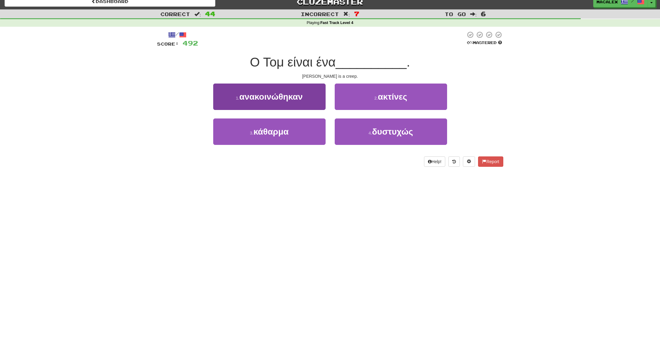
click at [276, 101] on span "ανακοινώθηκαν" at bounding box center [270, 96] width 63 height 9
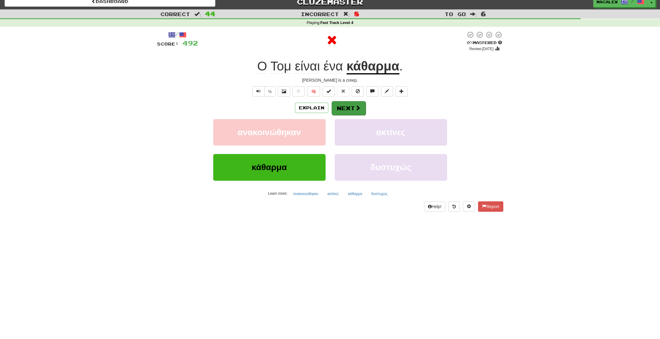
click at [344, 111] on button "Next" at bounding box center [349, 108] width 34 height 14
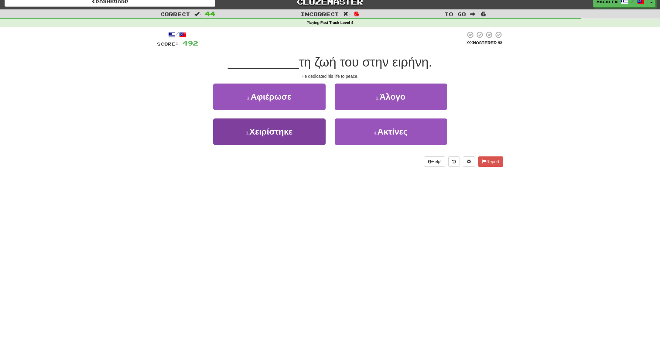
click at [277, 133] on span "Χειρίστηκε" at bounding box center [270, 131] width 43 height 9
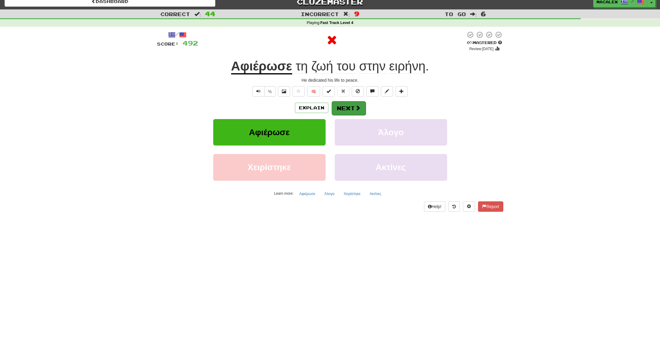
click at [359, 114] on button "Next" at bounding box center [349, 108] width 34 height 14
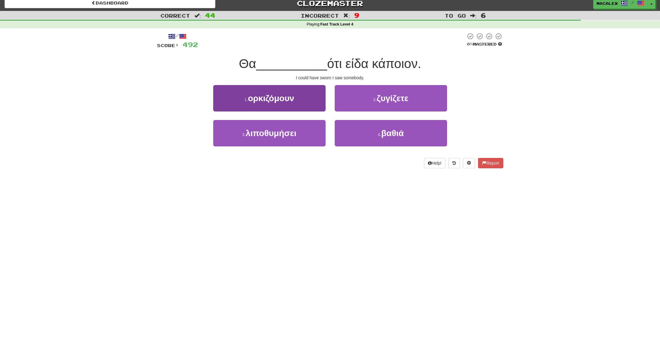
scroll to position [5, 0]
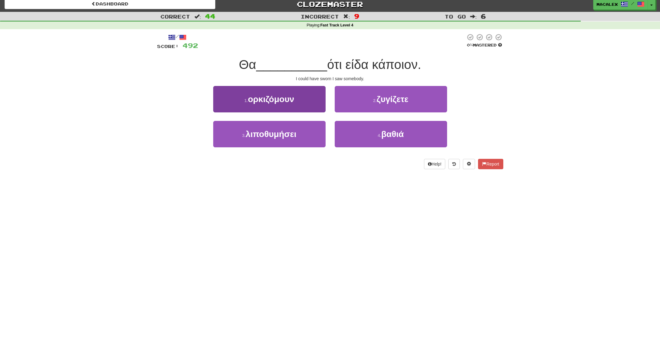
click at [279, 101] on span "ορκιζόμουν" at bounding box center [271, 98] width 46 height 9
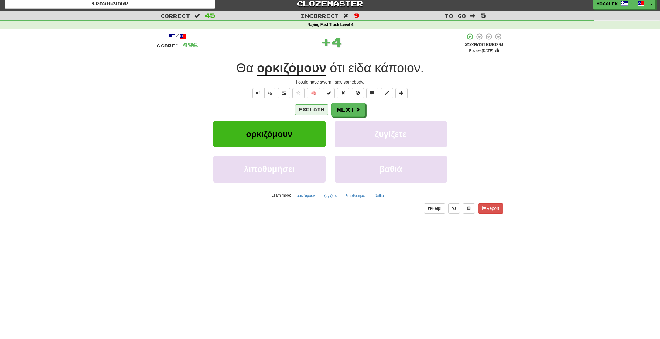
scroll to position [4, 0]
click at [351, 110] on button "Next" at bounding box center [349, 110] width 34 height 14
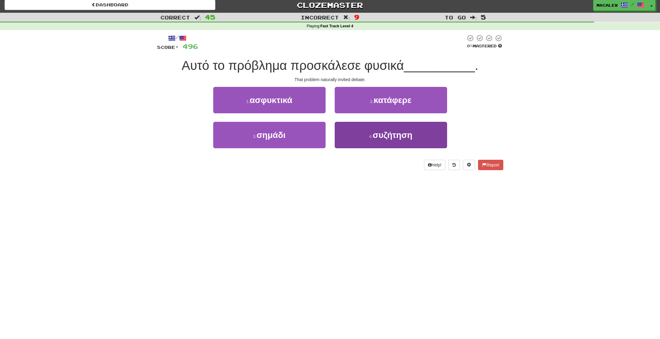
scroll to position [0, 0]
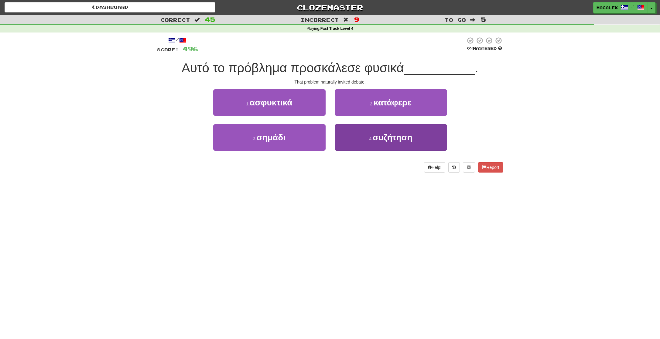
click at [400, 142] on button "4 . συζήτηση" at bounding box center [391, 137] width 112 height 26
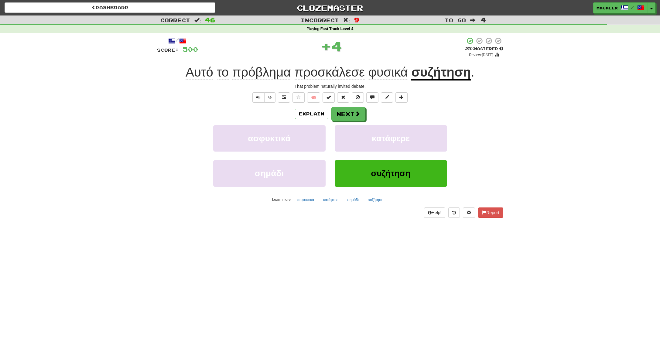
scroll to position [0, 0]
click at [348, 114] on button "Next" at bounding box center [349, 114] width 34 height 14
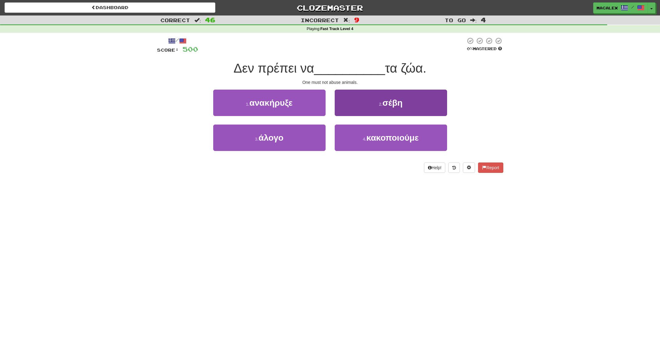
click at [367, 139] on span "κακοποιούμε" at bounding box center [392, 137] width 52 height 9
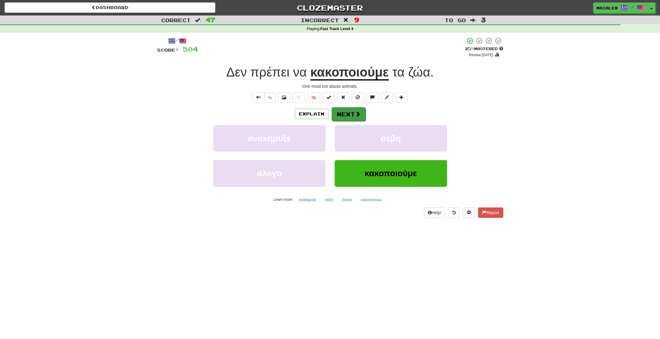
click at [352, 114] on button "Next" at bounding box center [349, 114] width 34 height 14
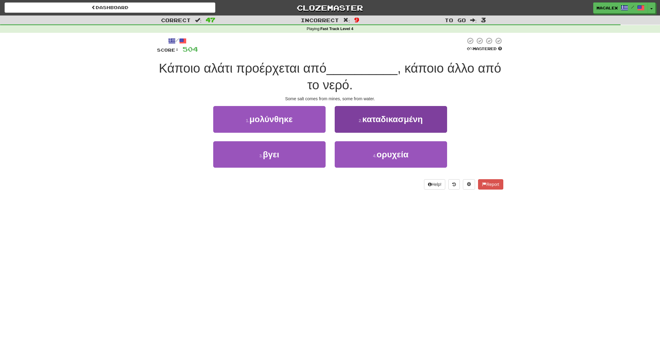
click at [371, 149] on button "4 . ορυχεία" at bounding box center [391, 154] width 112 height 26
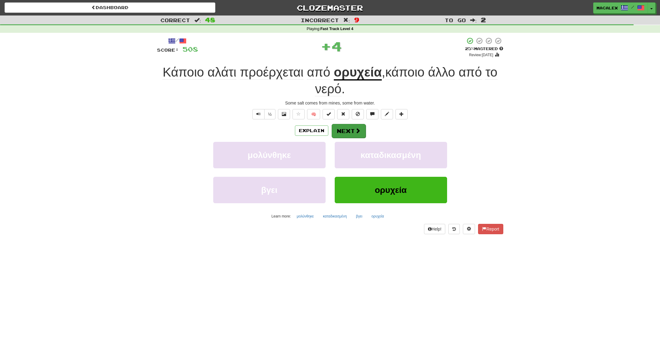
click at [357, 128] on span at bounding box center [357, 130] width 5 height 5
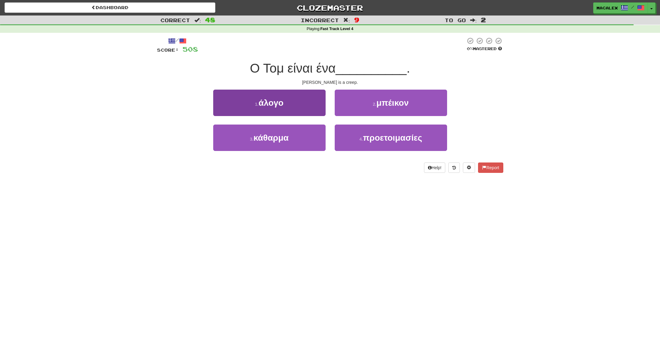
click at [289, 139] on button "3 . κάθαρμα" at bounding box center [269, 138] width 112 height 26
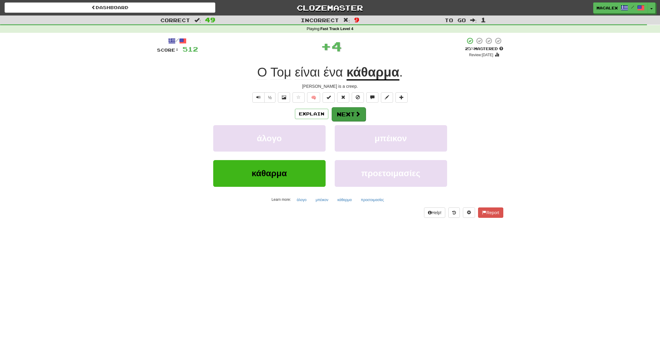
click at [343, 116] on button "Next" at bounding box center [349, 114] width 34 height 14
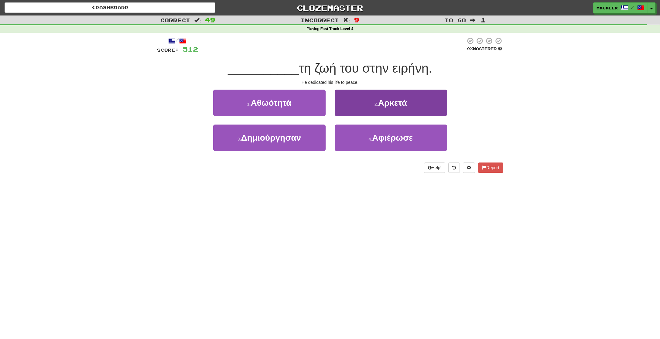
click at [369, 139] on small "4 ." at bounding box center [371, 139] width 4 height 5
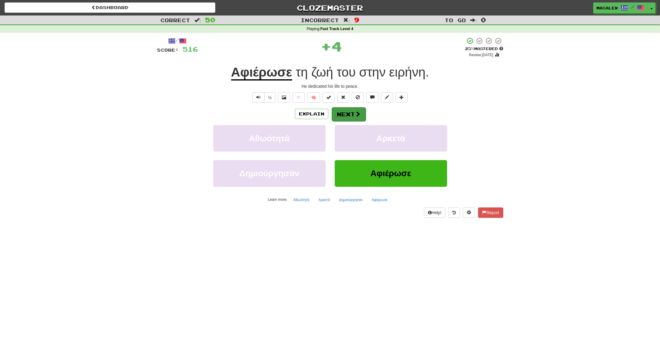
click at [344, 115] on button "Next" at bounding box center [349, 114] width 34 height 14
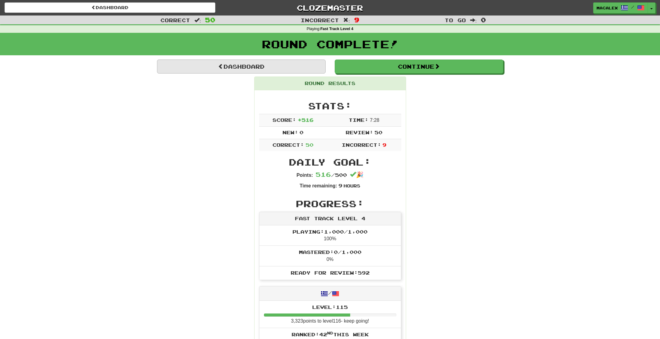
click at [202, 70] on link "Dashboard" at bounding box center [241, 67] width 169 height 14
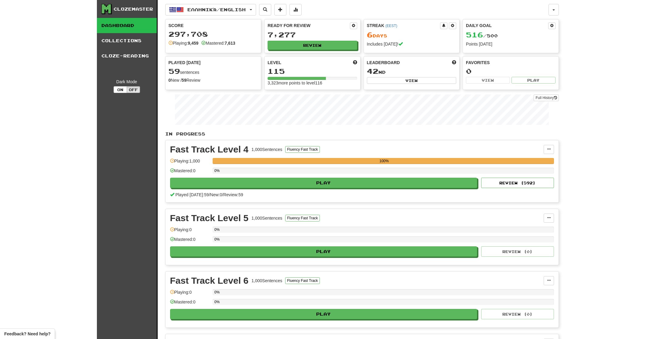
scroll to position [2, 0]
